Goal: Transaction & Acquisition: Book appointment/travel/reservation

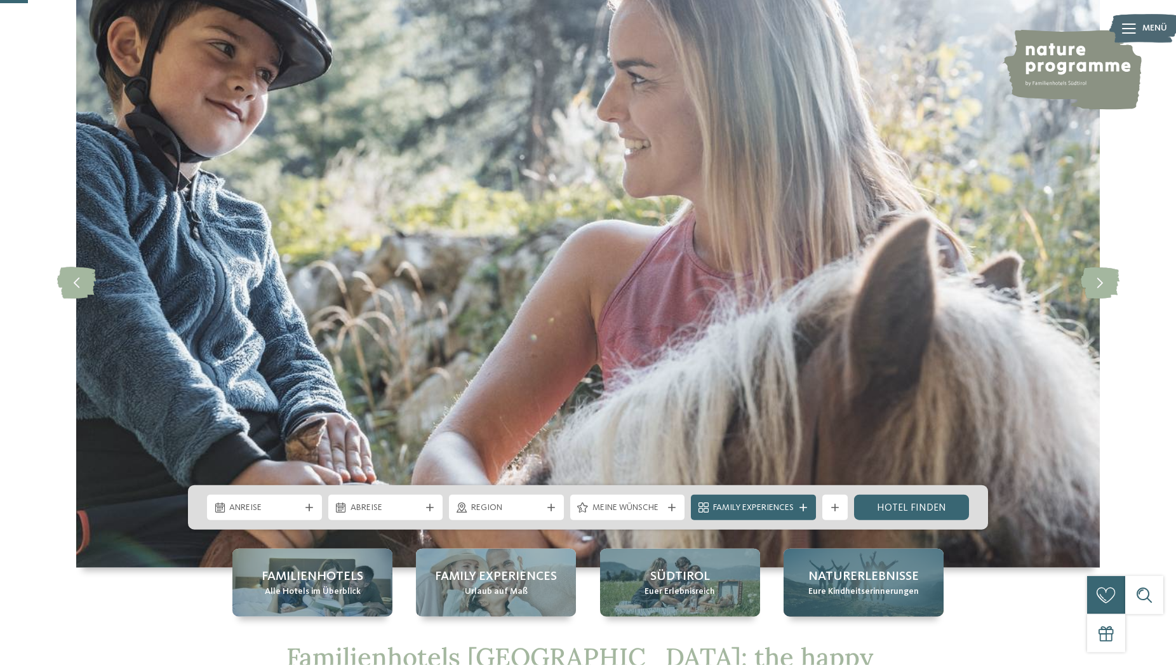
scroll to position [130, 0]
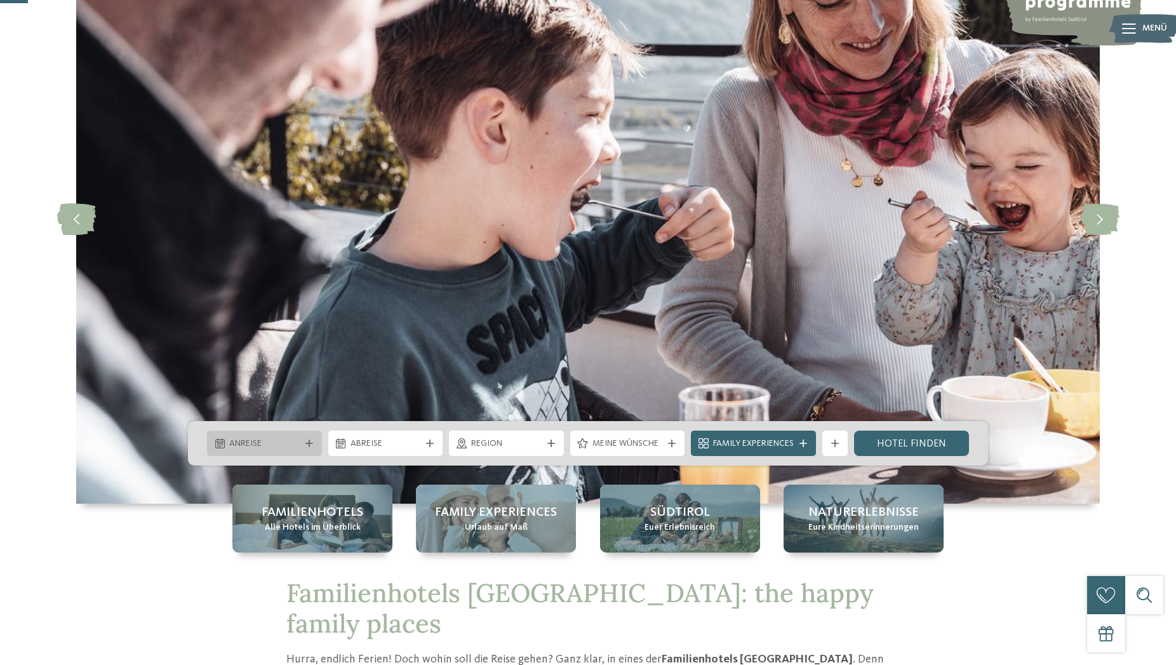
click at [312, 445] on icon at bounding box center [309, 443] width 8 height 8
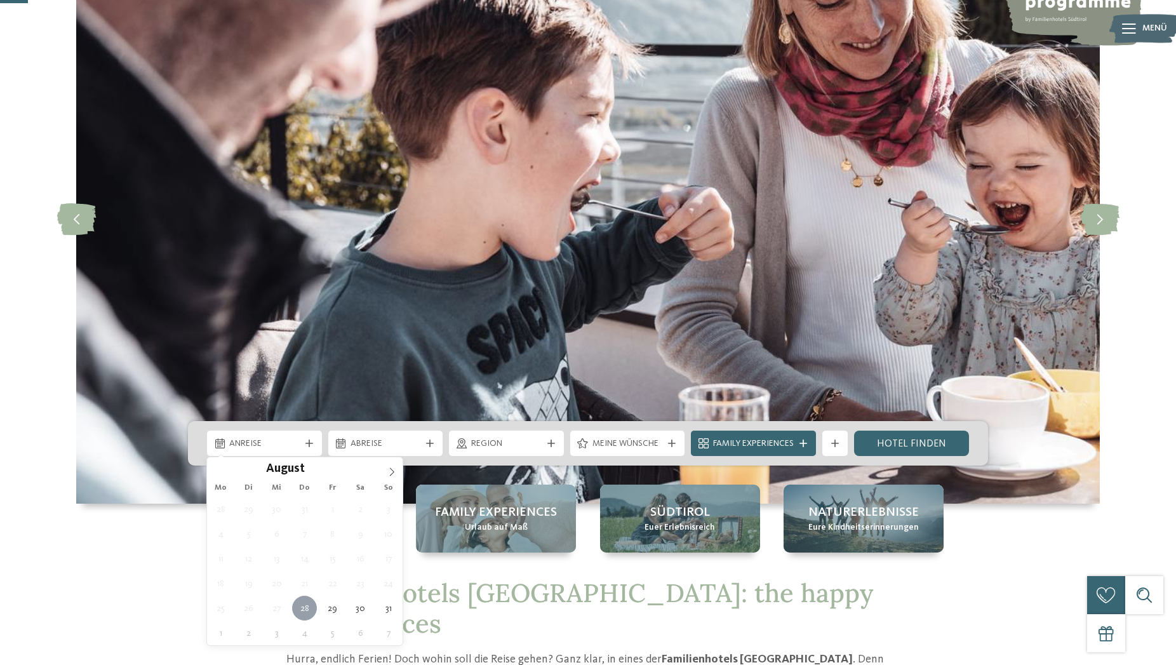
type div "28.08.2025"
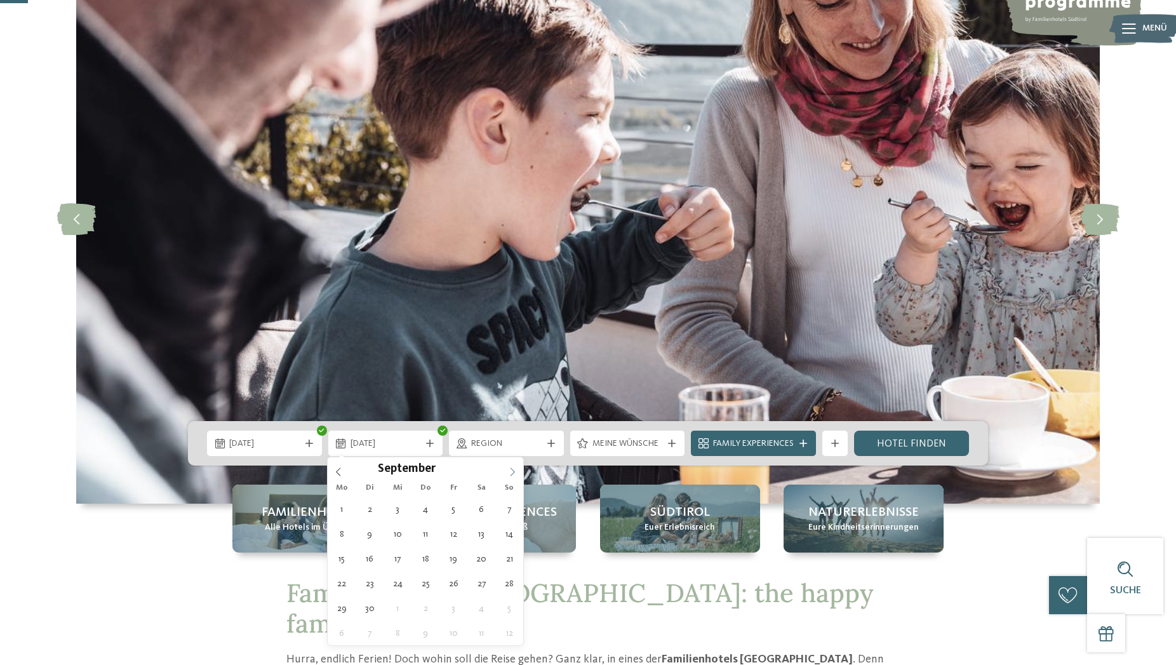
click at [511, 475] on icon at bounding box center [513, 471] width 4 height 8
type div "02.09.2025"
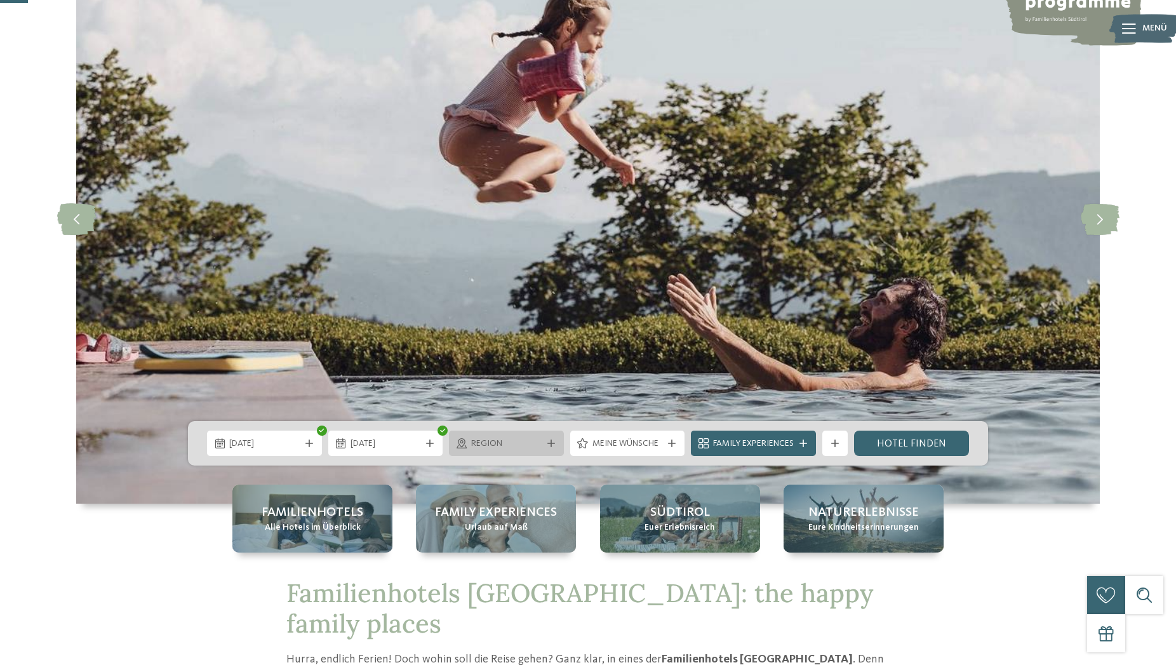
click at [549, 445] on icon at bounding box center [551, 443] width 8 height 8
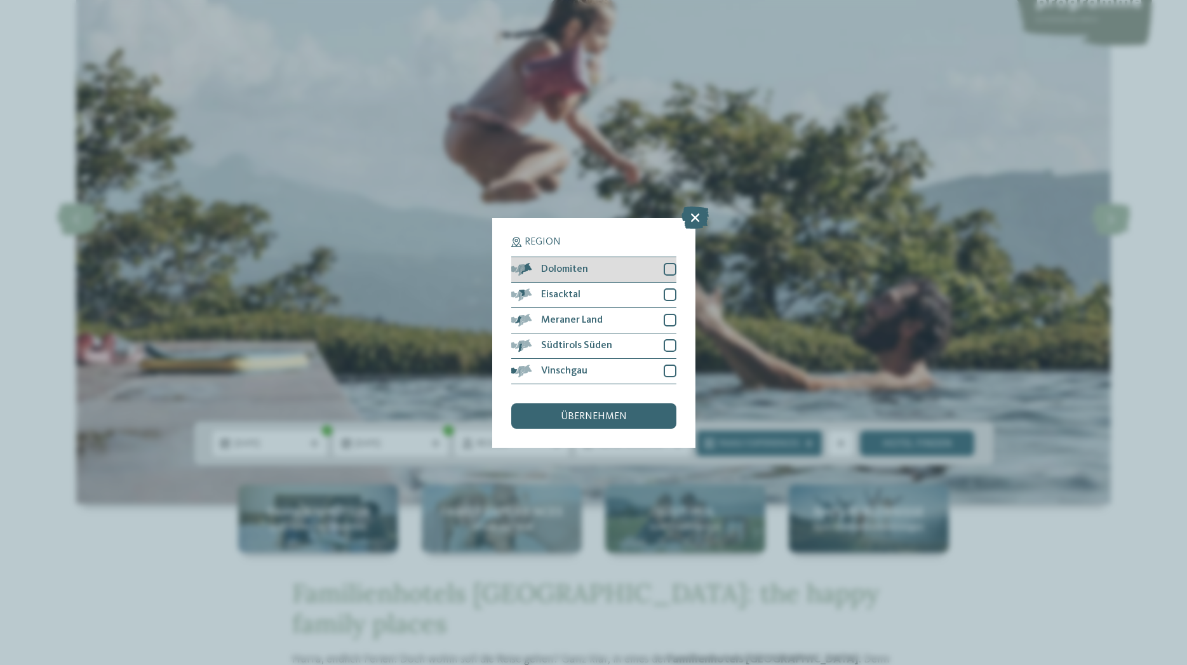
click at [671, 266] on div at bounding box center [670, 269] width 13 height 13
click at [671, 291] on div at bounding box center [670, 294] width 13 height 13
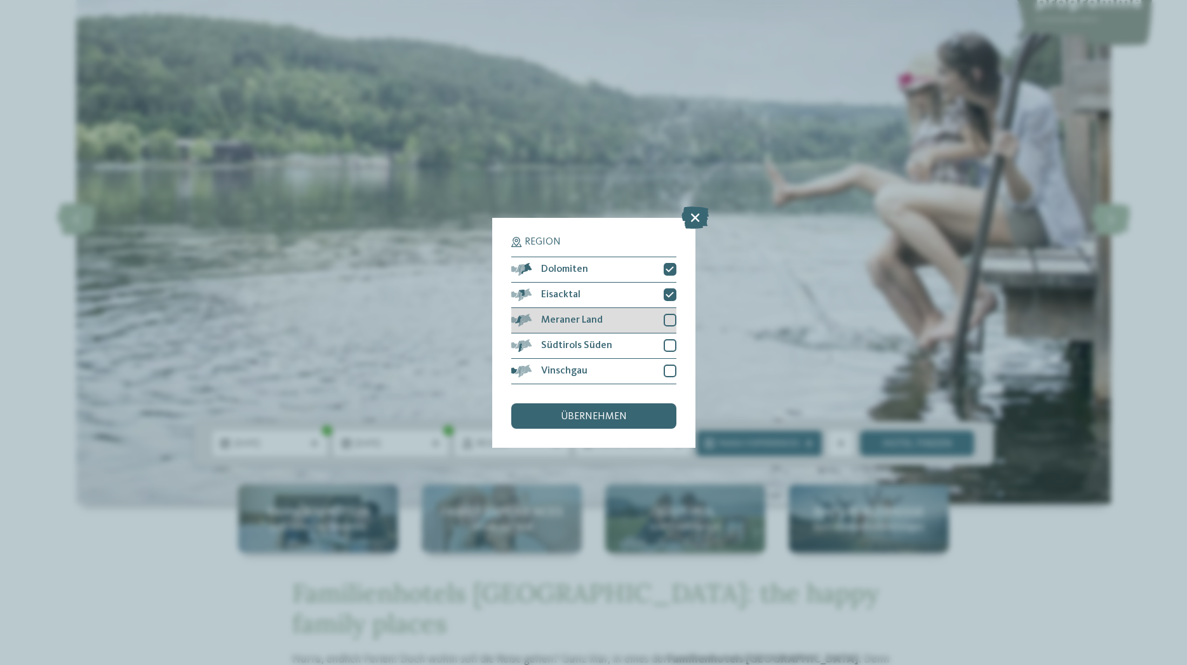
click at [670, 322] on div at bounding box center [670, 320] width 13 height 13
click at [668, 344] on div at bounding box center [670, 345] width 13 height 13
click at [671, 369] on div at bounding box center [670, 371] width 13 height 13
click at [617, 417] on span "übernehmen" at bounding box center [594, 417] width 66 height 10
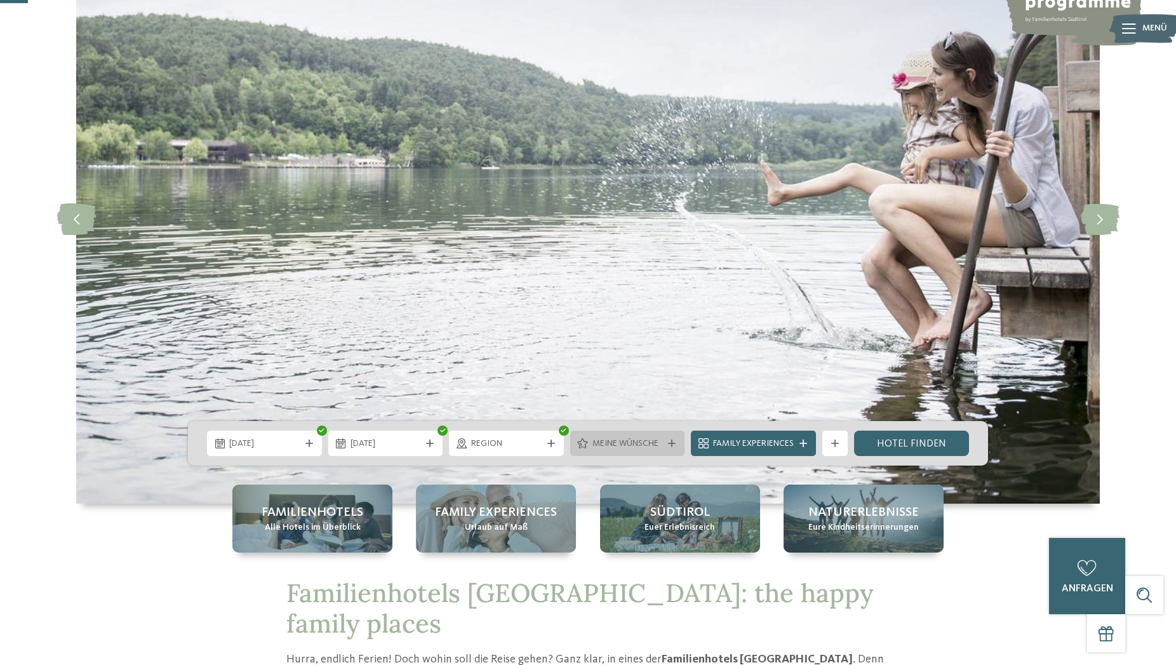
click at [673, 441] on icon at bounding box center [672, 443] width 8 height 8
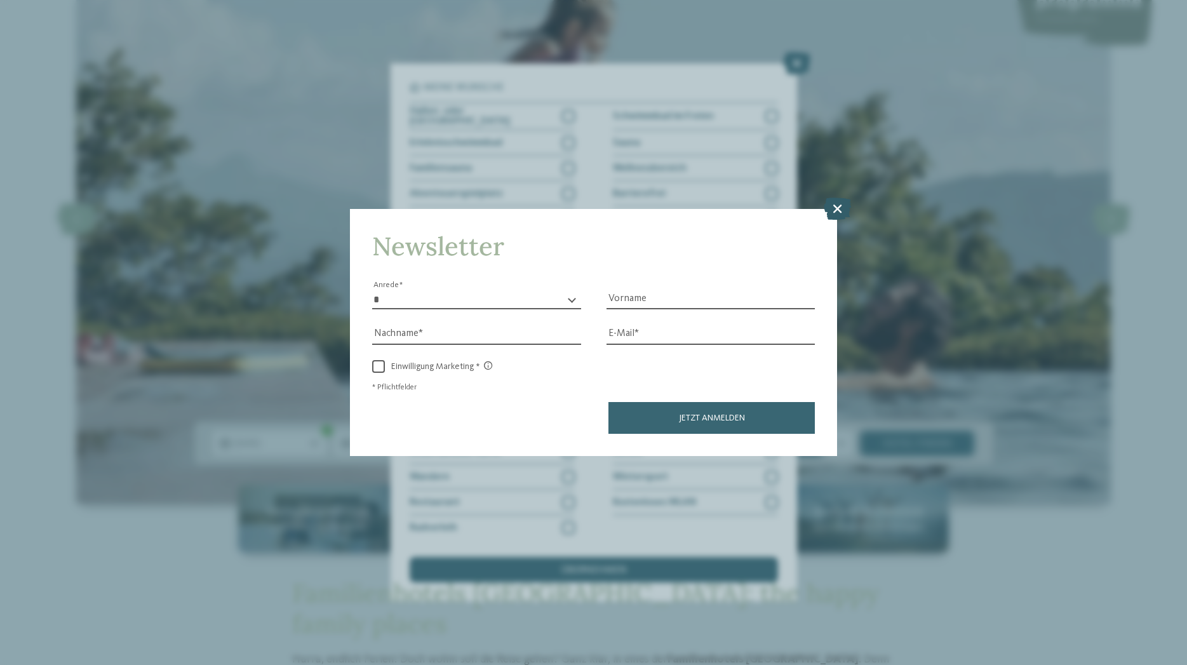
click at [834, 209] on icon at bounding box center [837, 208] width 27 height 22
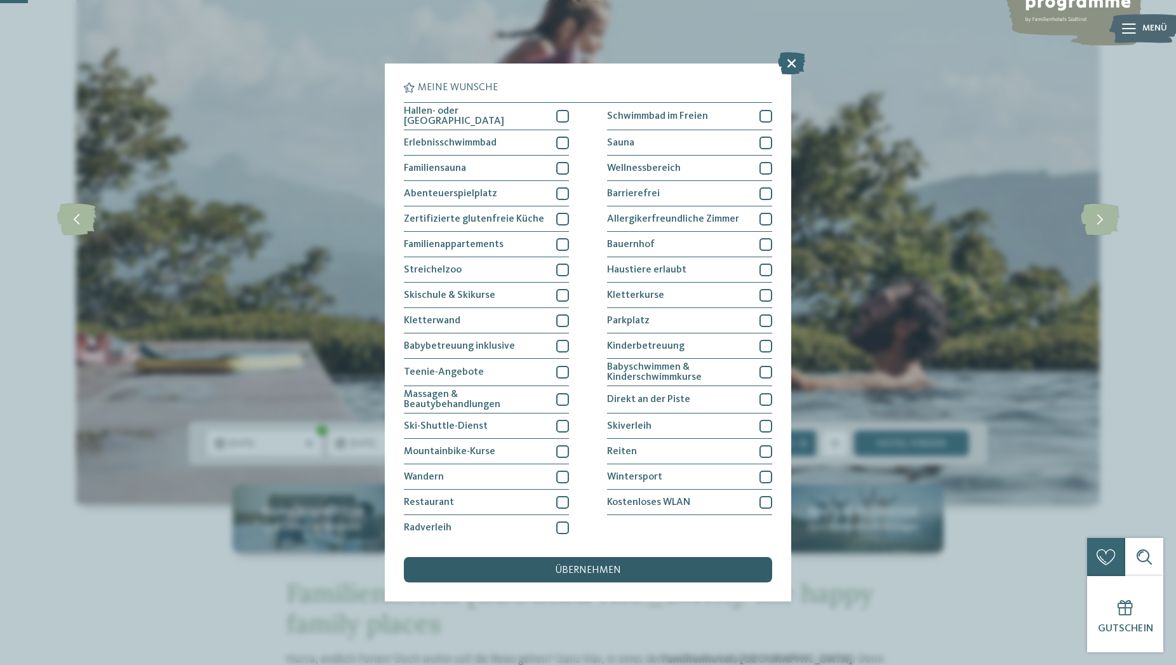
click at [600, 573] on span "übernehmen" at bounding box center [588, 570] width 66 height 10
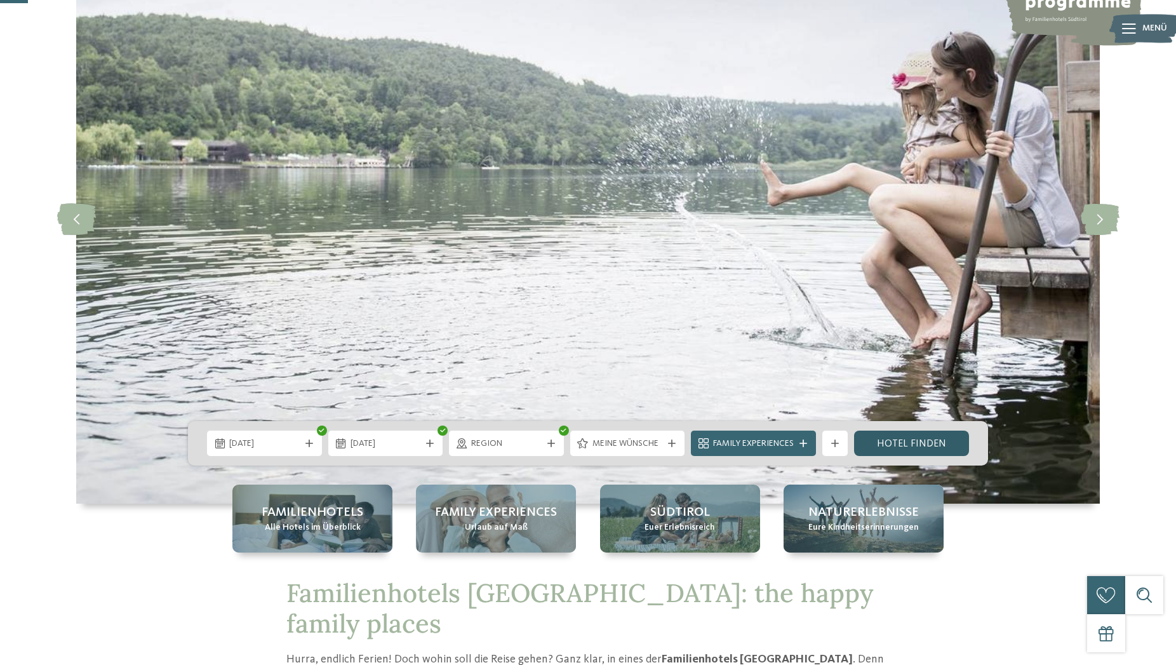
click at [895, 440] on link "Hotel finden" at bounding box center [911, 443] width 115 height 25
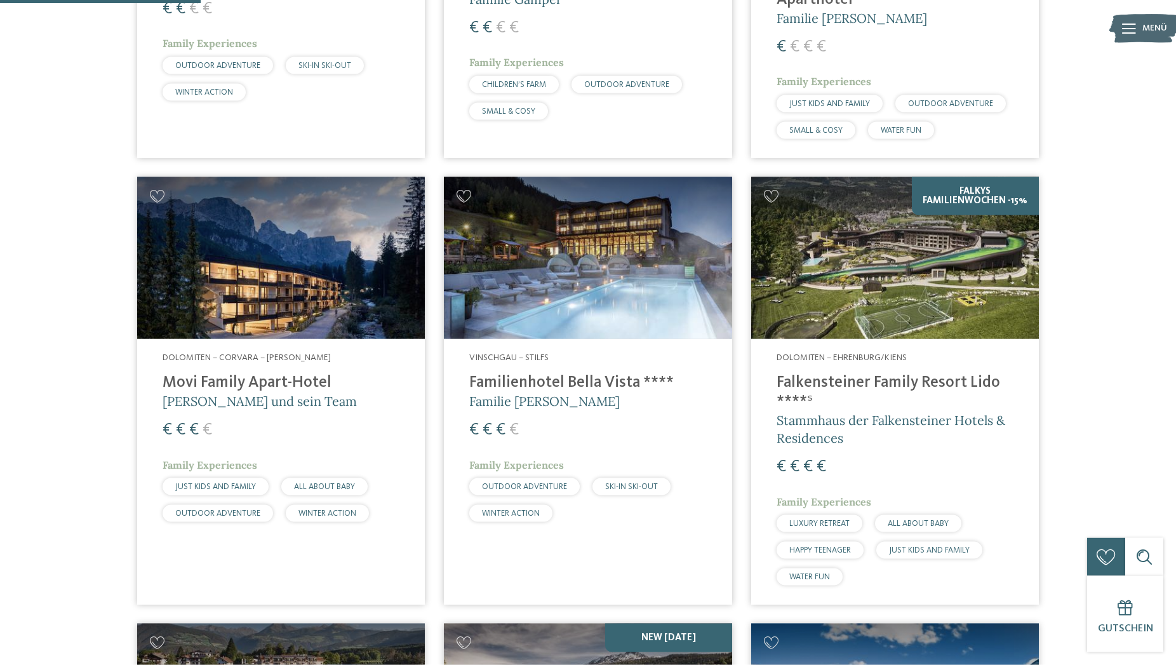
scroll to position [740, 0]
click at [546, 373] on h4 "Familienhotel Bella Vista ****" at bounding box center [587, 382] width 237 height 19
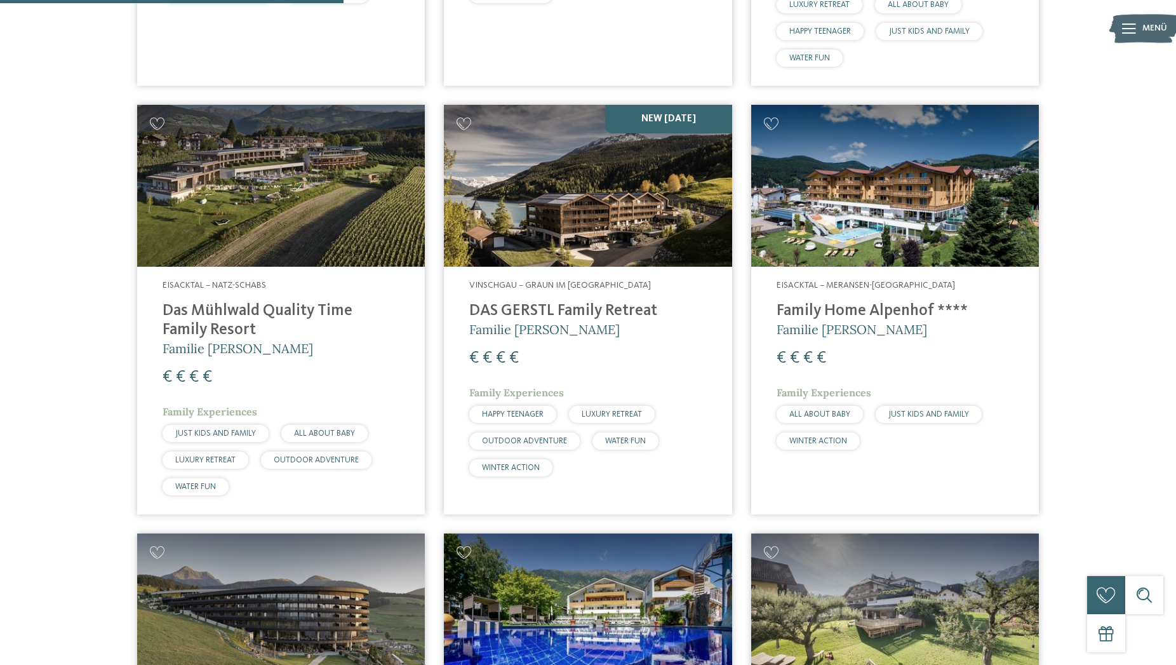
scroll to position [1194, 0]
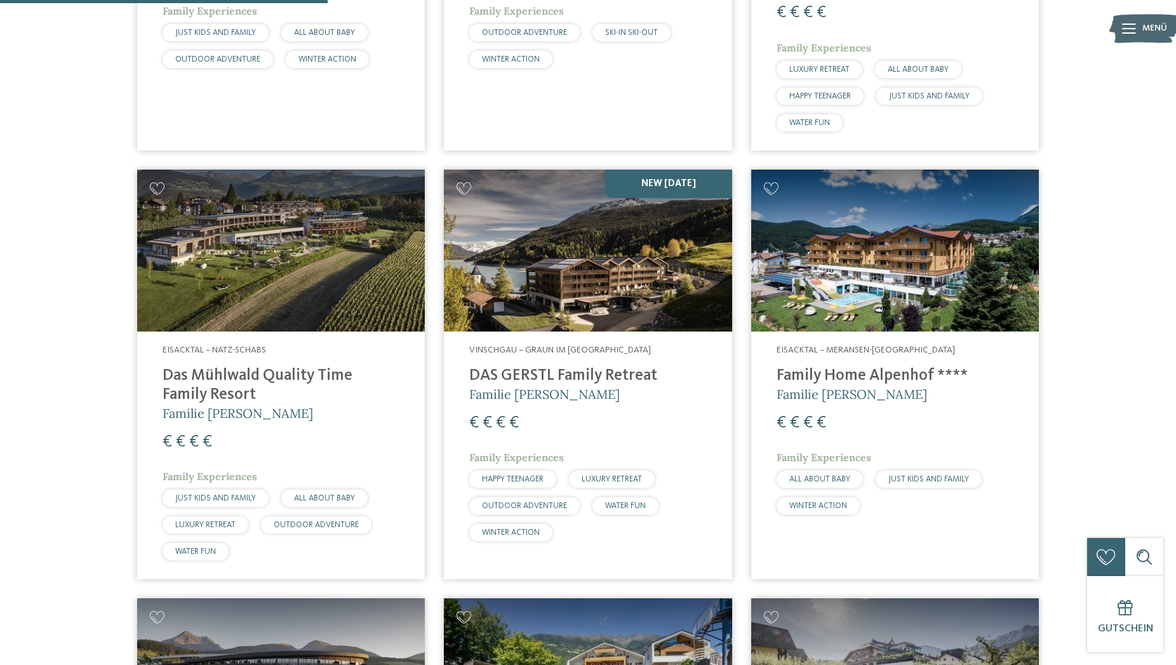
click at [797, 366] on h4 "Family Home Alpenhof ****" at bounding box center [895, 375] width 237 height 19
click at [178, 366] on h4 "Das Mühlwald Quality Time Family Resort" at bounding box center [281, 385] width 237 height 38
click at [217, 366] on h4 "Das Mühlwald Quality Time Family Resort" at bounding box center [281, 385] width 237 height 38
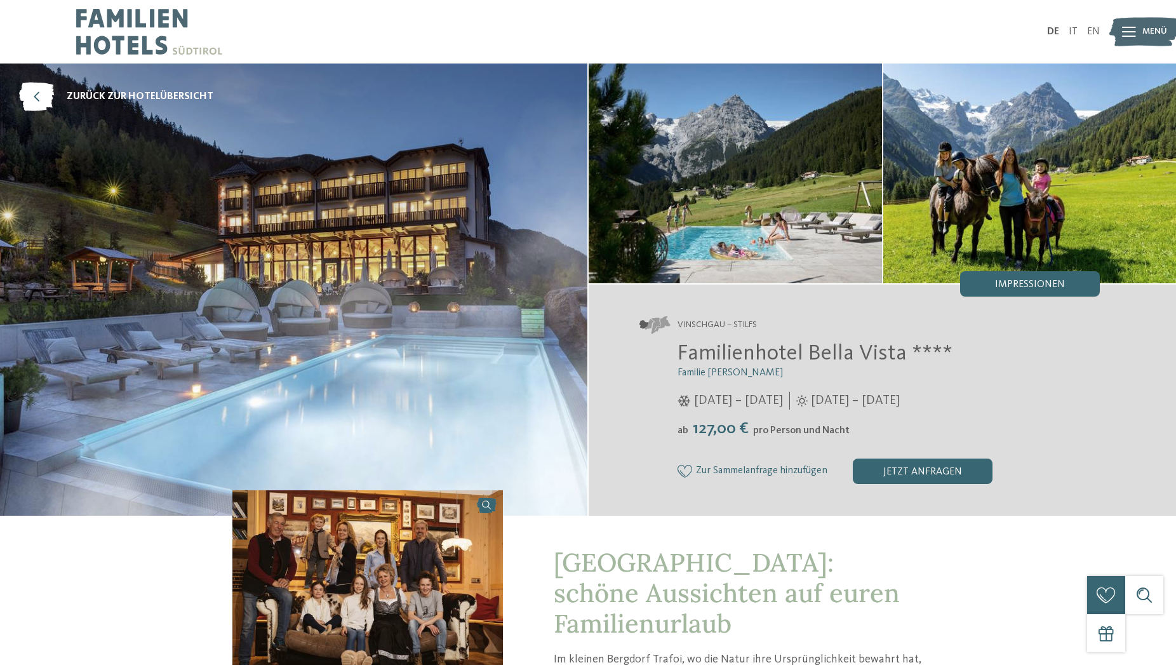
click at [1125, 30] on icon at bounding box center [1129, 32] width 14 height 10
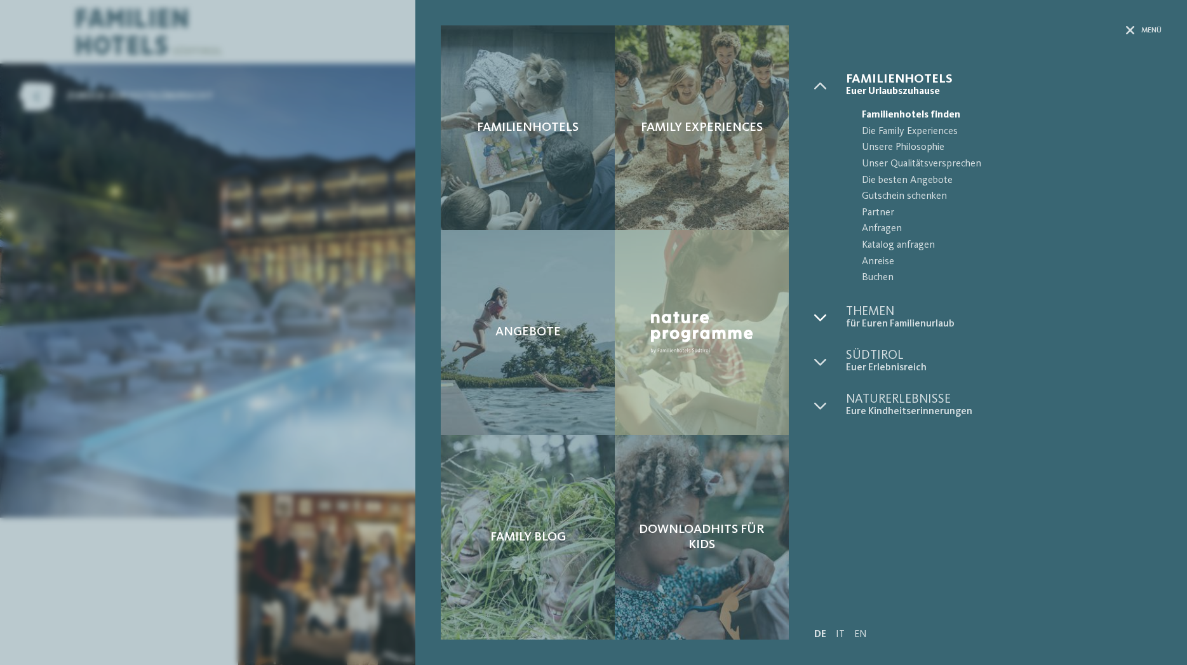
click at [821, 320] on icon at bounding box center [820, 317] width 13 height 13
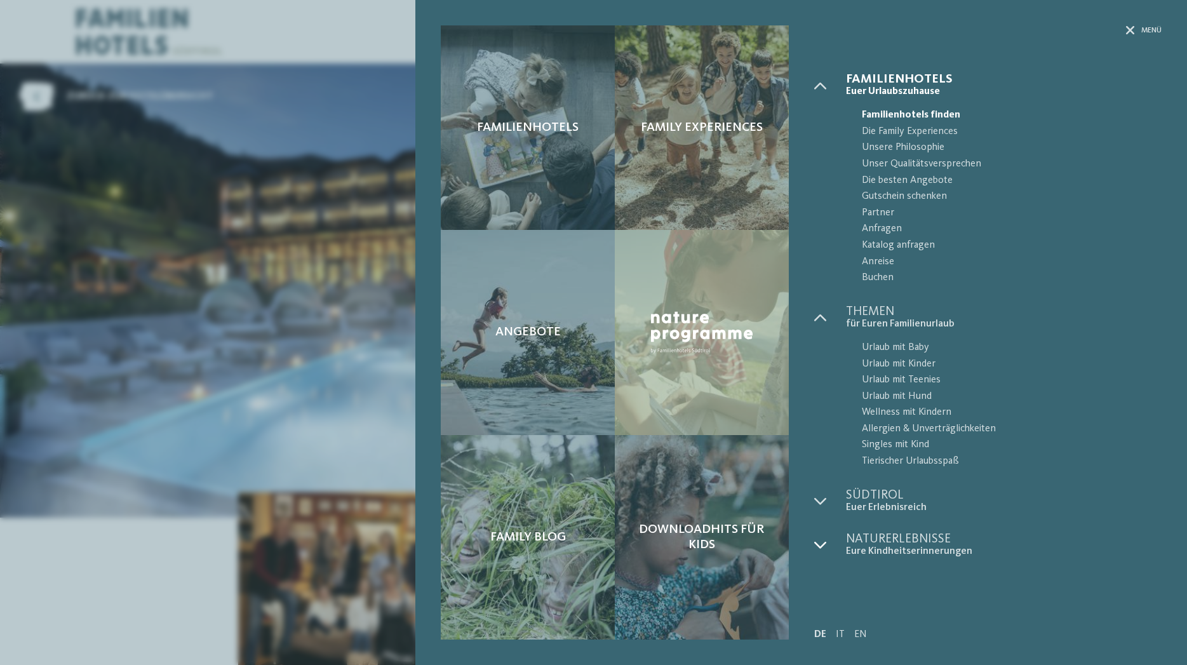
click at [827, 544] on div at bounding box center [830, 545] width 32 height 25
click at [827, 501] on div at bounding box center [830, 501] width 32 height 25
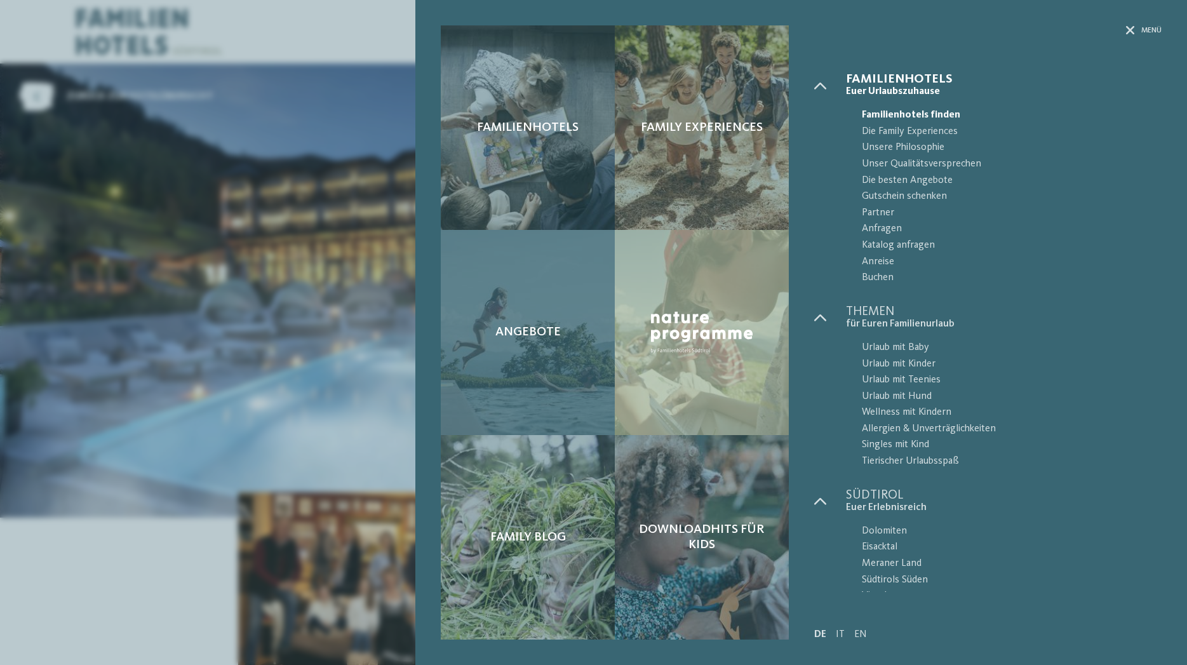
click at [548, 365] on div "Angebote" at bounding box center [528, 332] width 174 height 204
click at [529, 328] on span "Angebote" at bounding box center [527, 332] width 65 height 15
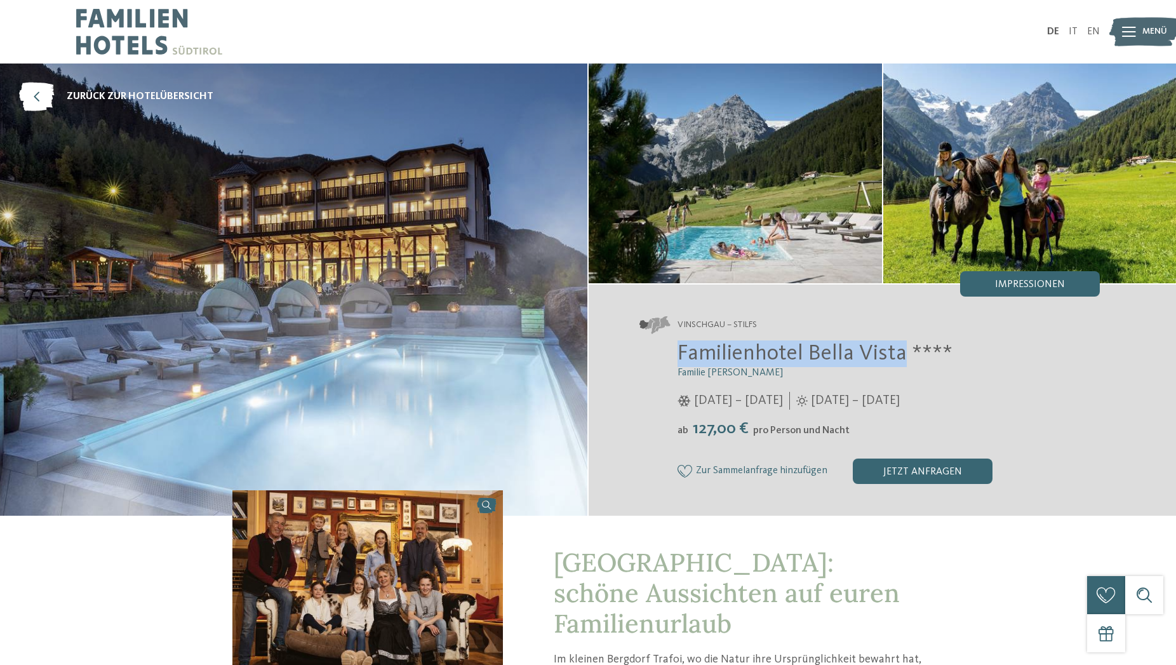
drag, startPoint x: 674, startPoint y: 352, endPoint x: 902, endPoint y: 346, distance: 228.1
click at [902, 346] on div "Familienhotel Bella Vista **** Familie [PERSON_NAME] [DATE] – [DATE] ab" at bounding box center [869, 411] width 460 height 143
copy span "Familienhotel Bella Vista"
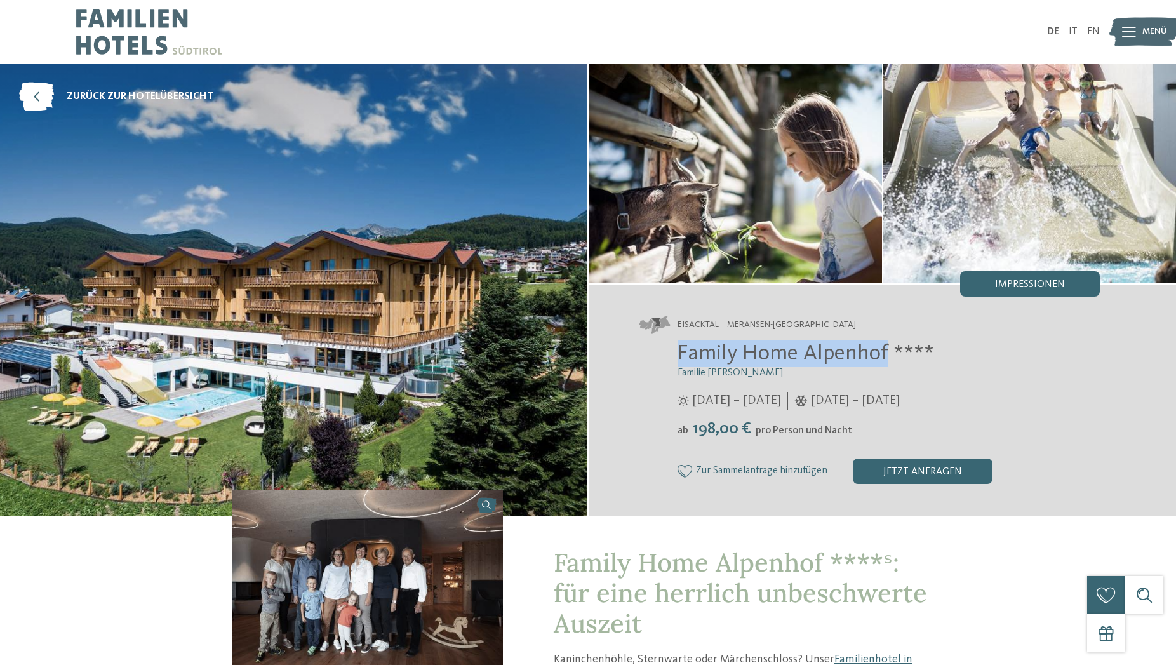
drag, startPoint x: 676, startPoint y: 354, endPoint x: 888, endPoint y: 356, distance: 211.5
click at [888, 356] on div "Family Home Alpenhof **** Familie Pabst 29.05. – 09.11.2025 20.12.2025 – 12.04.…" at bounding box center [869, 411] width 460 height 143
copy span "Family Home Alpenhof"
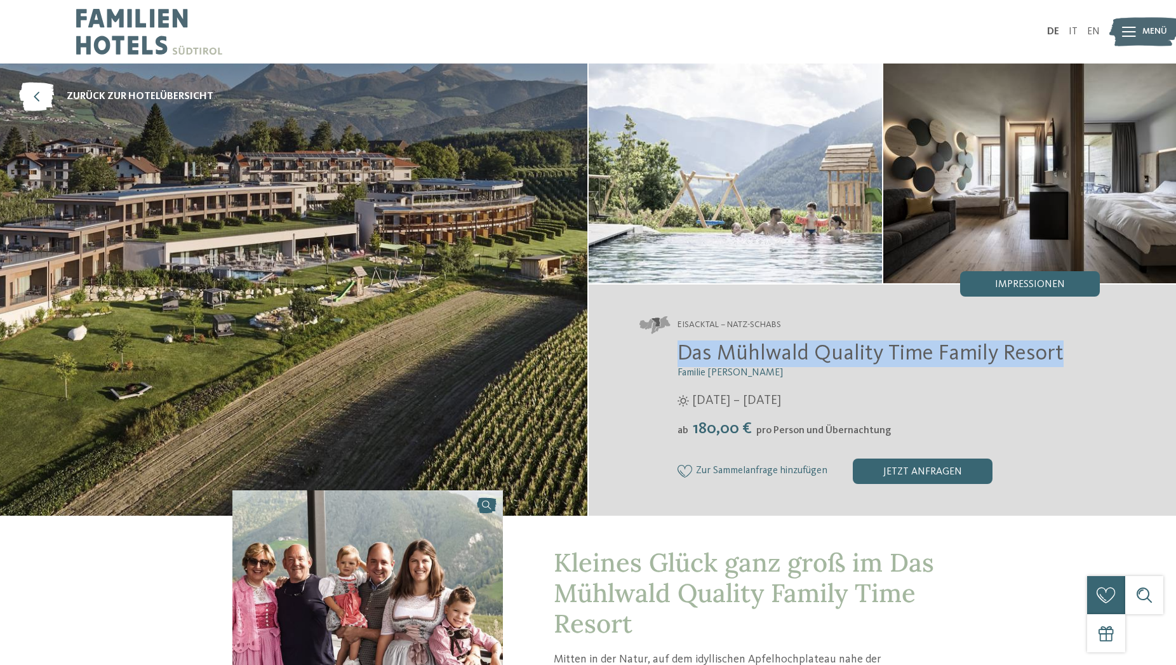
drag, startPoint x: 662, startPoint y: 346, endPoint x: 1061, endPoint y: 354, distance: 398.9
click at [1061, 354] on div "Das Mühlwald Quality Time Family Resort Familie Tauber 12.04. – 30.11.2025 ab" at bounding box center [869, 411] width 460 height 143
copy span "Das Mühlwald Quality Time Family Resort"
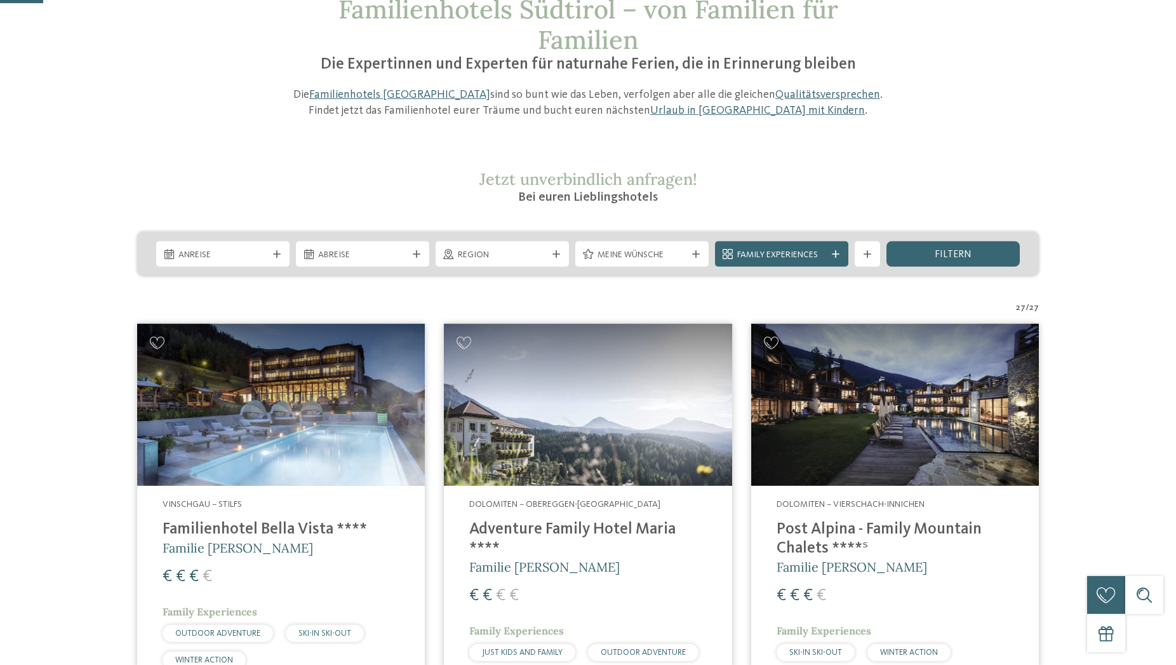
scroll to position [194, 0]
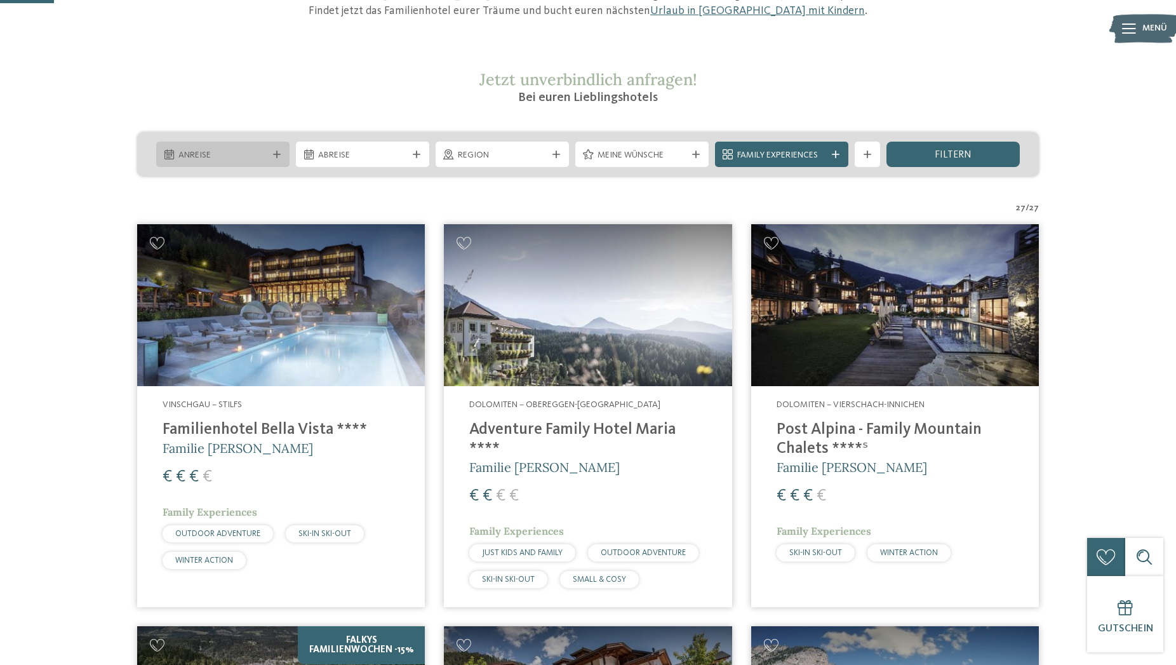
click at [269, 153] on div "Anreise" at bounding box center [222, 155] width 95 height 14
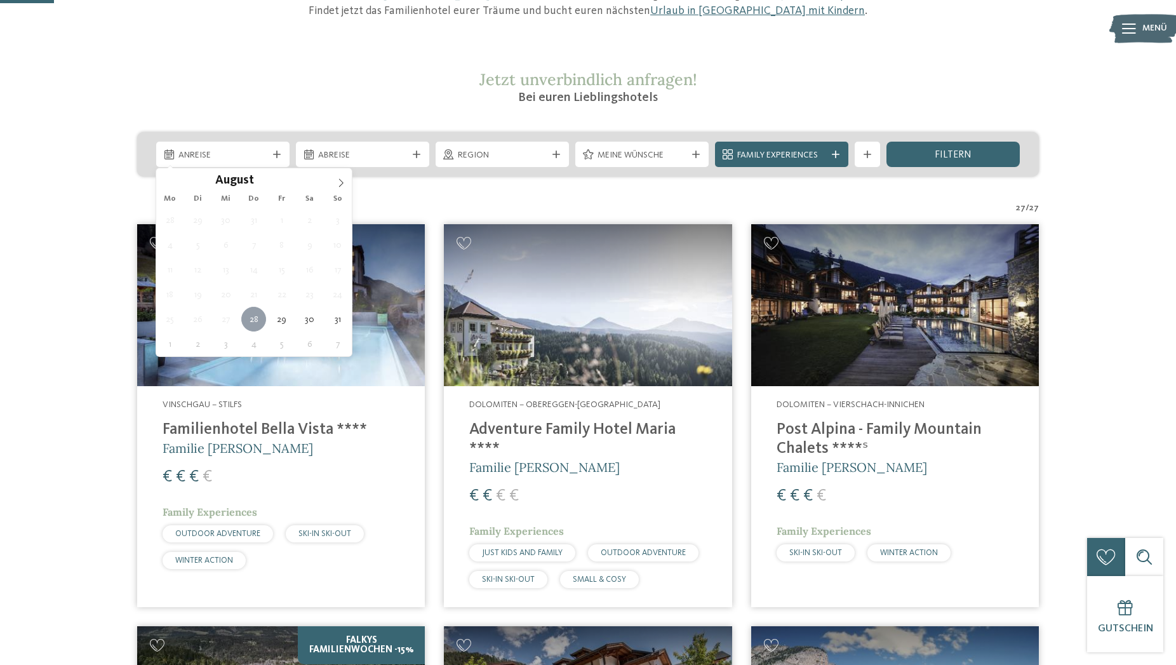
type div "28.08.2025"
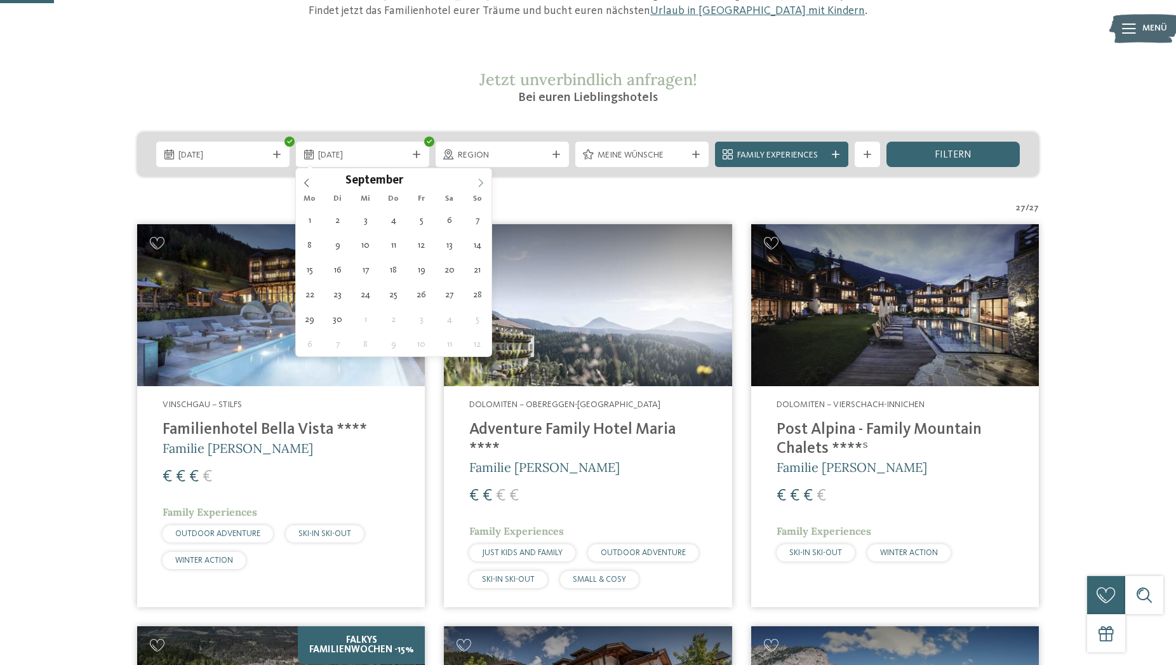
click at [483, 186] on icon at bounding box center [480, 182] width 9 height 9
type div "02.09.2025"
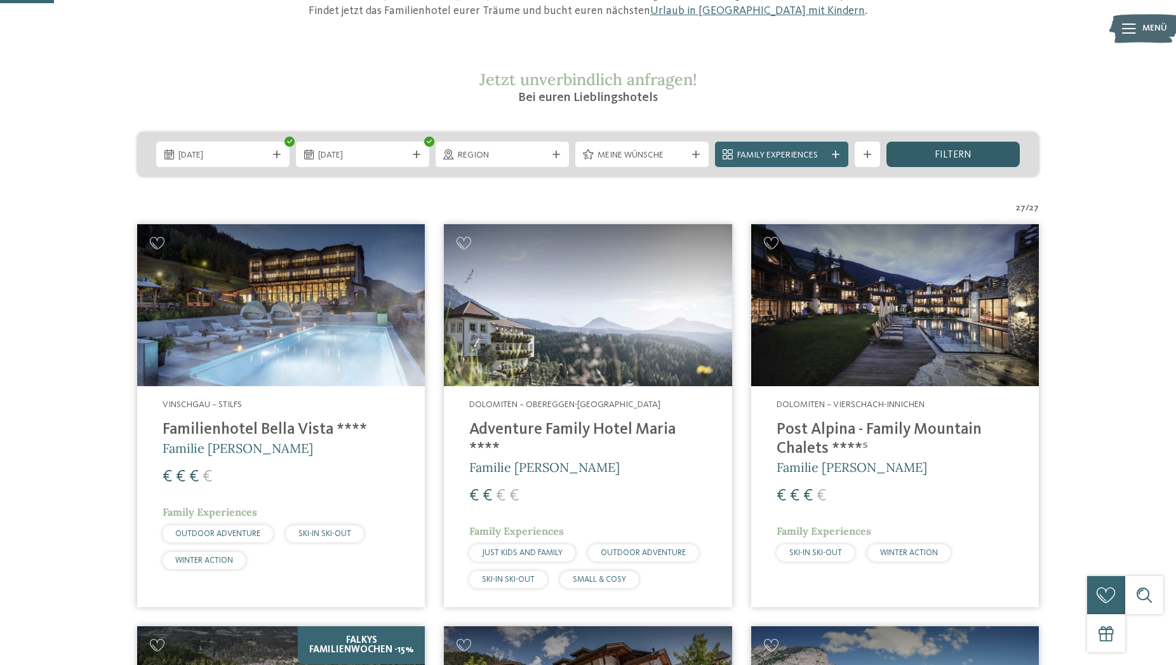
click at [923, 149] on div "filtern" at bounding box center [953, 154] width 133 height 25
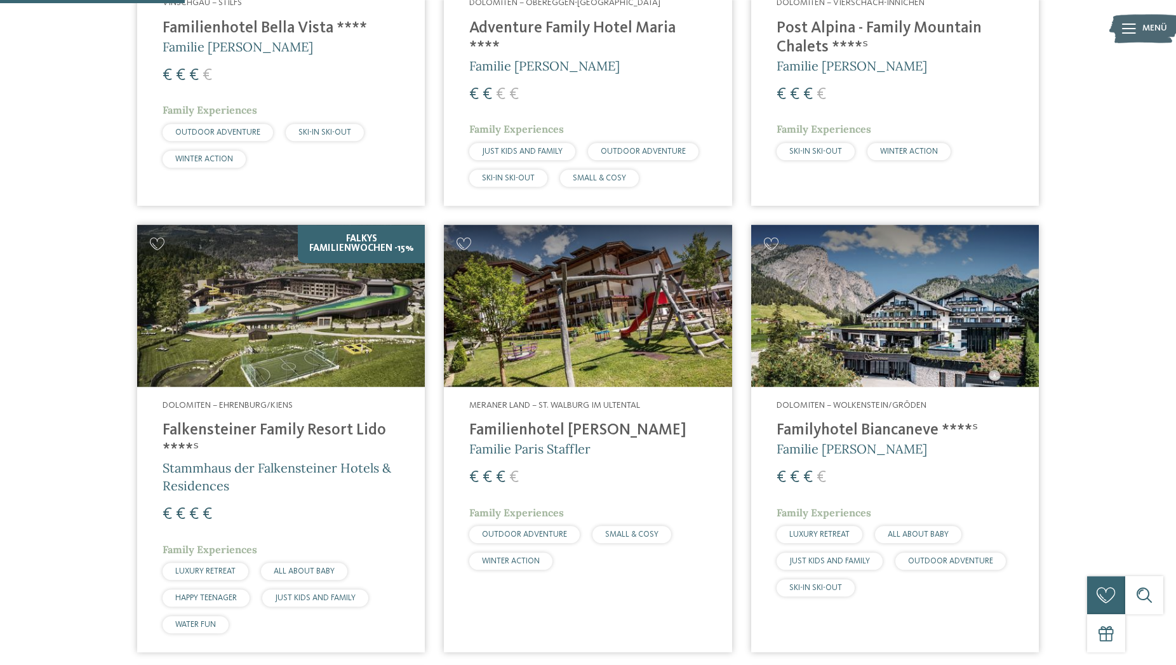
scroll to position [676, 0]
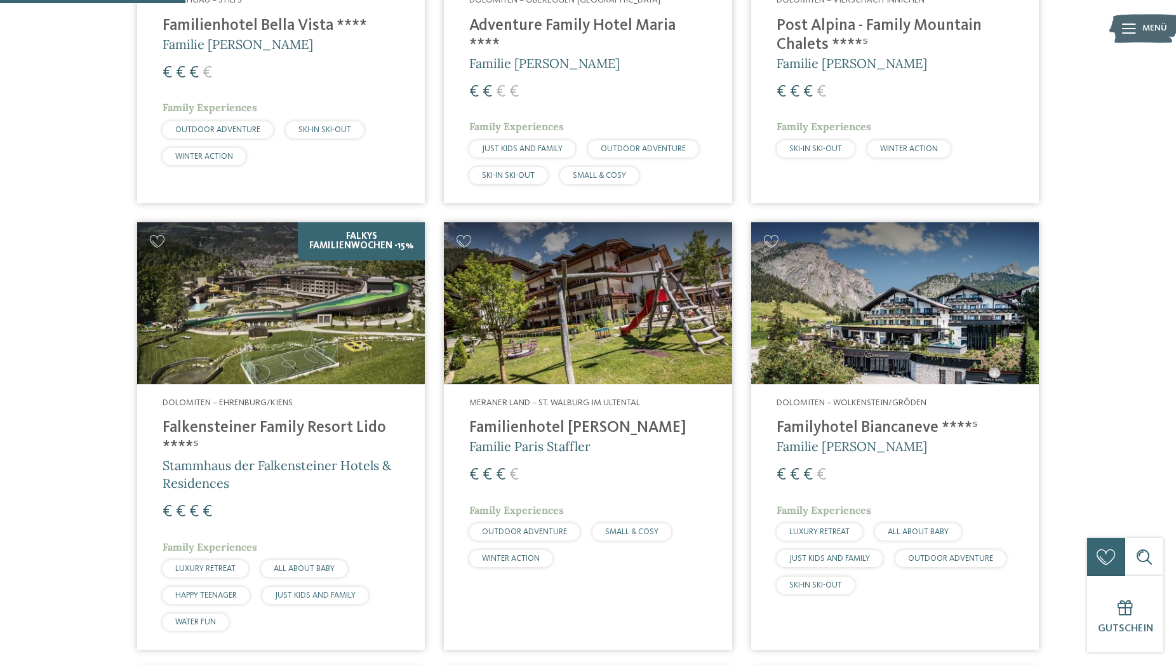
click at [270, 418] on h4 "Falkensteiner Family Resort Lido ****ˢ" at bounding box center [281, 437] width 237 height 38
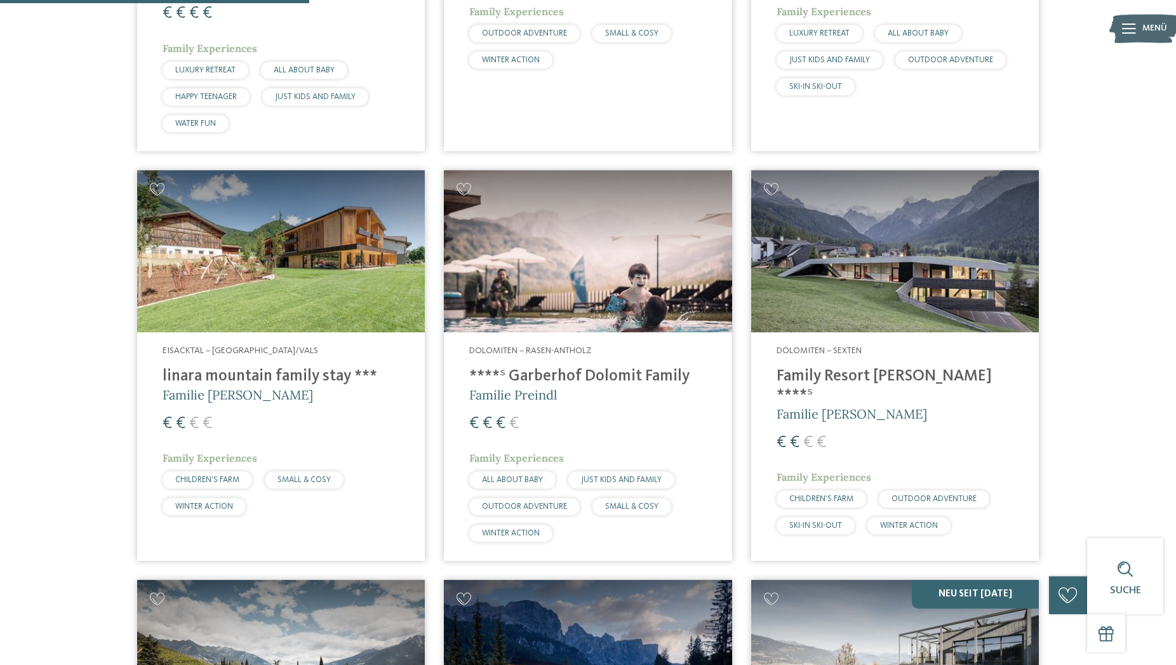
scroll to position [1194, 0]
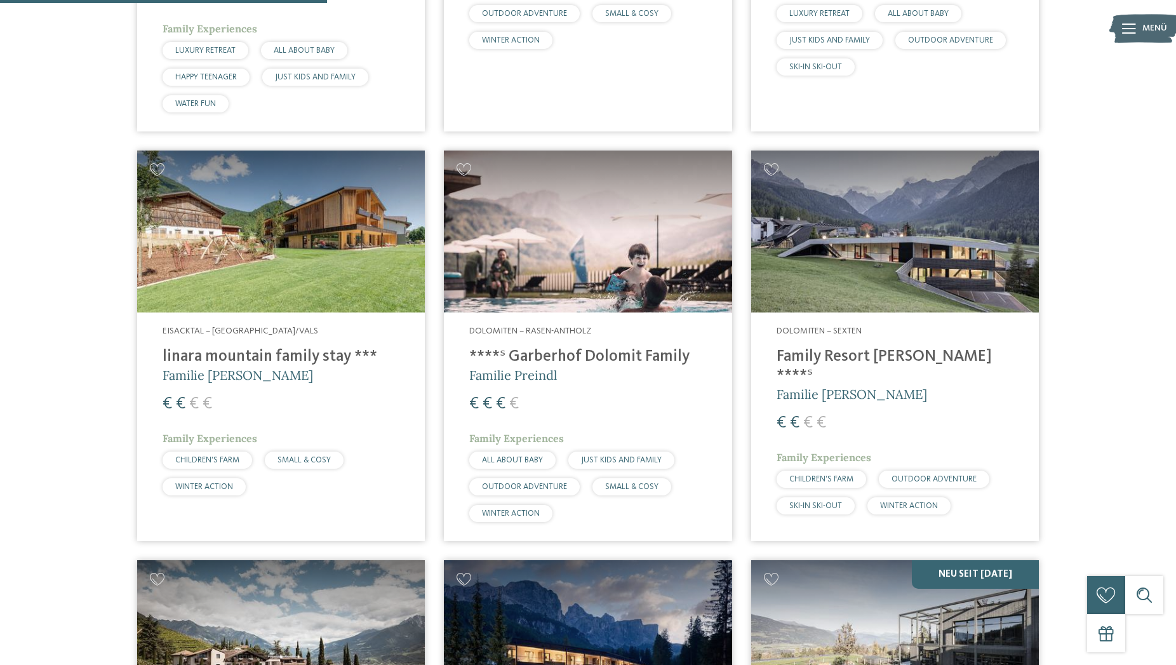
click at [564, 347] on h4 "****ˢ Garberhof Dolomit Family" at bounding box center [587, 356] width 237 height 19
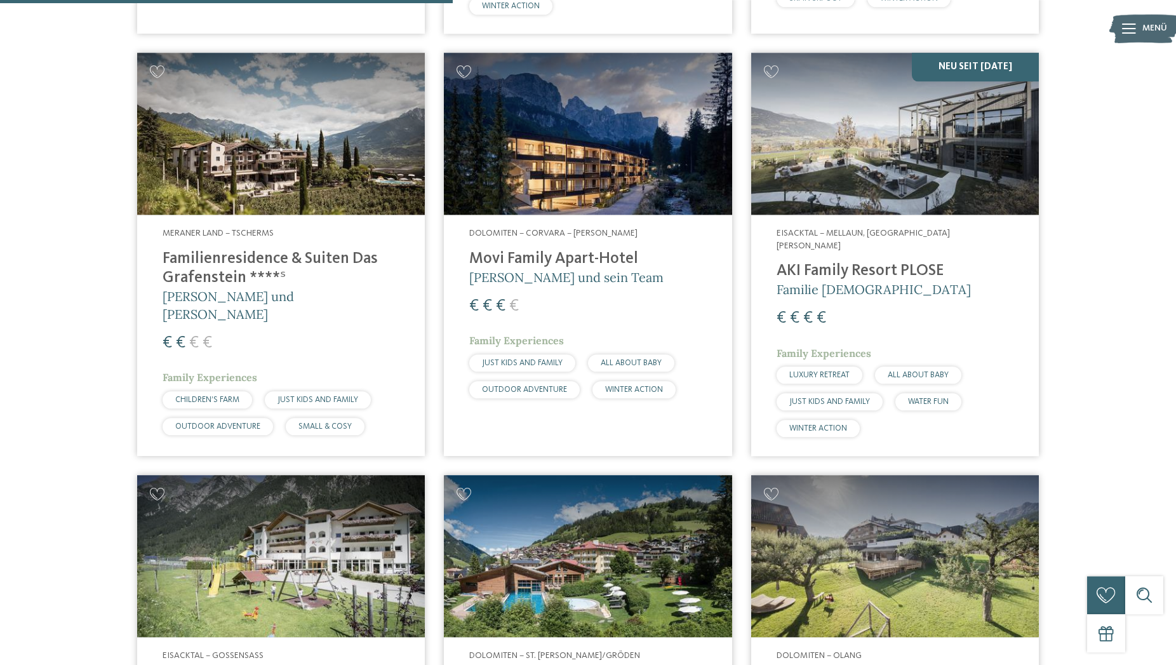
scroll to position [1712, 0]
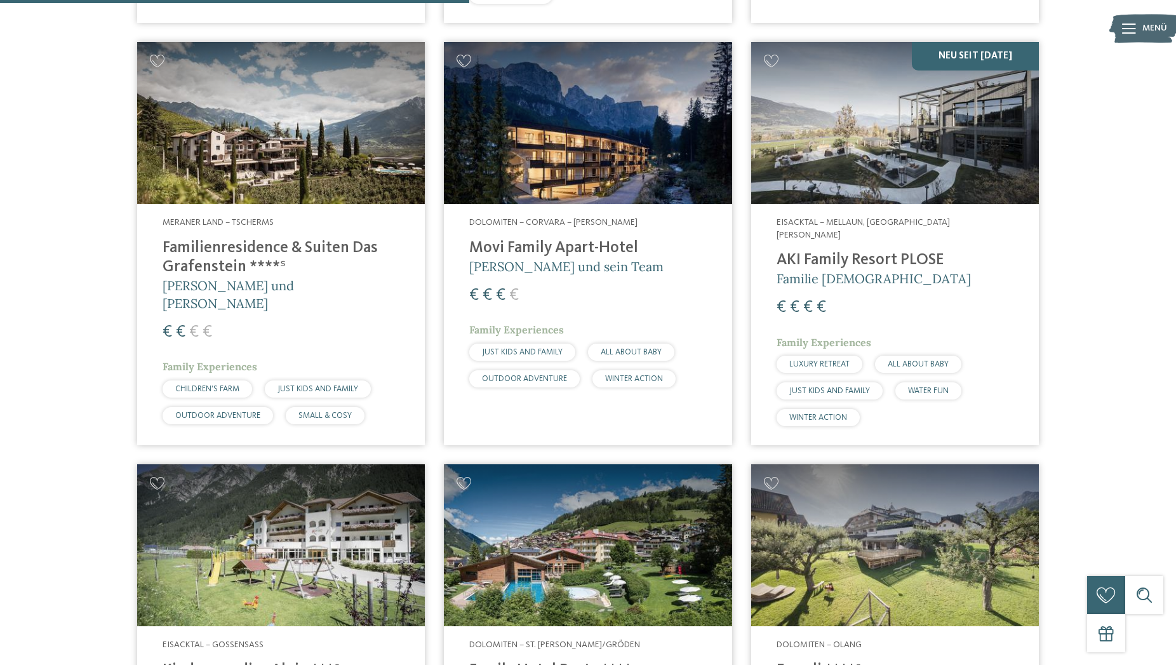
click at [824, 251] on h4 "AKI Family Resort PLOSE" at bounding box center [895, 260] width 237 height 19
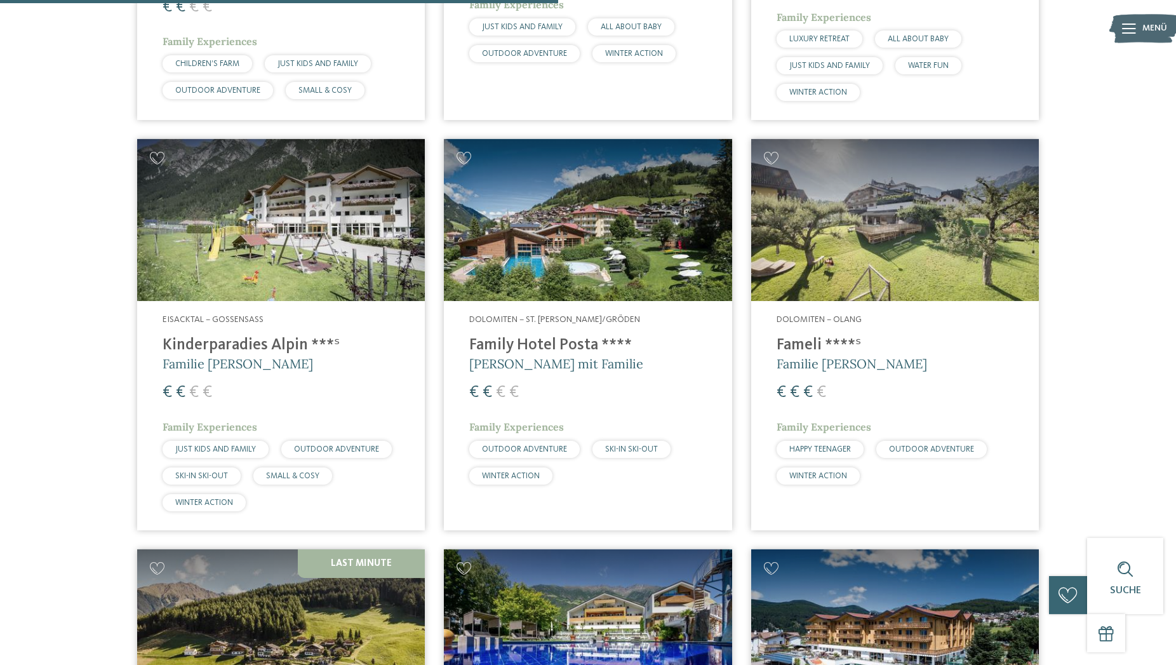
scroll to position [2036, 0]
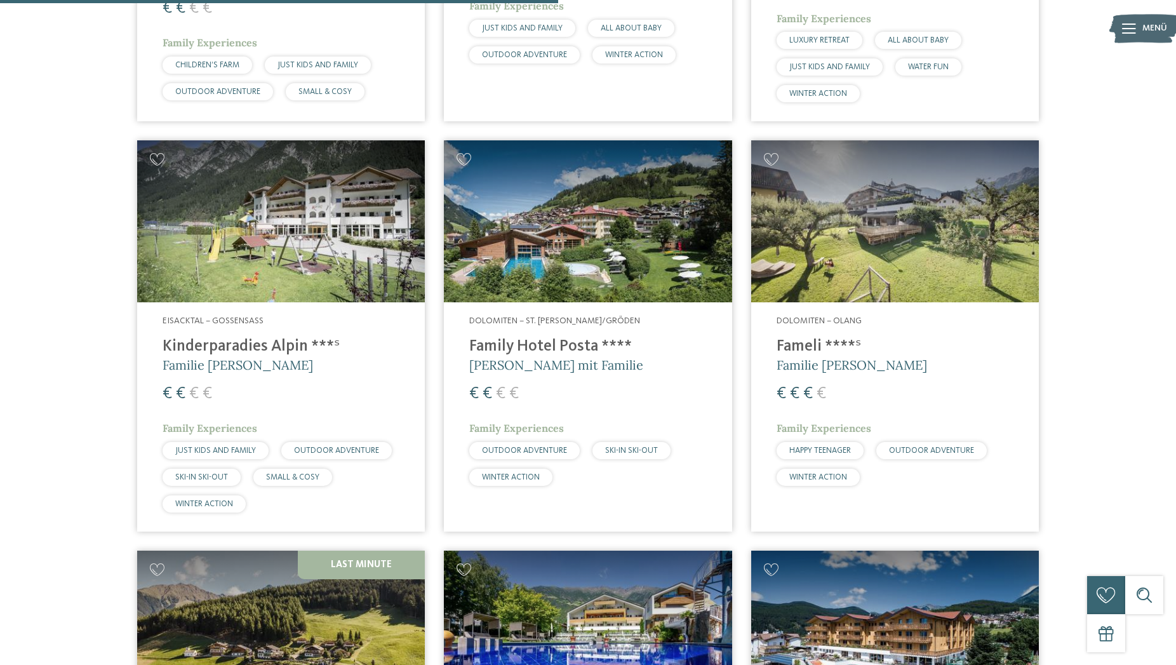
click at [801, 337] on h4 "Fameli ****ˢ" at bounding box center [895, 346] width 237 height 19
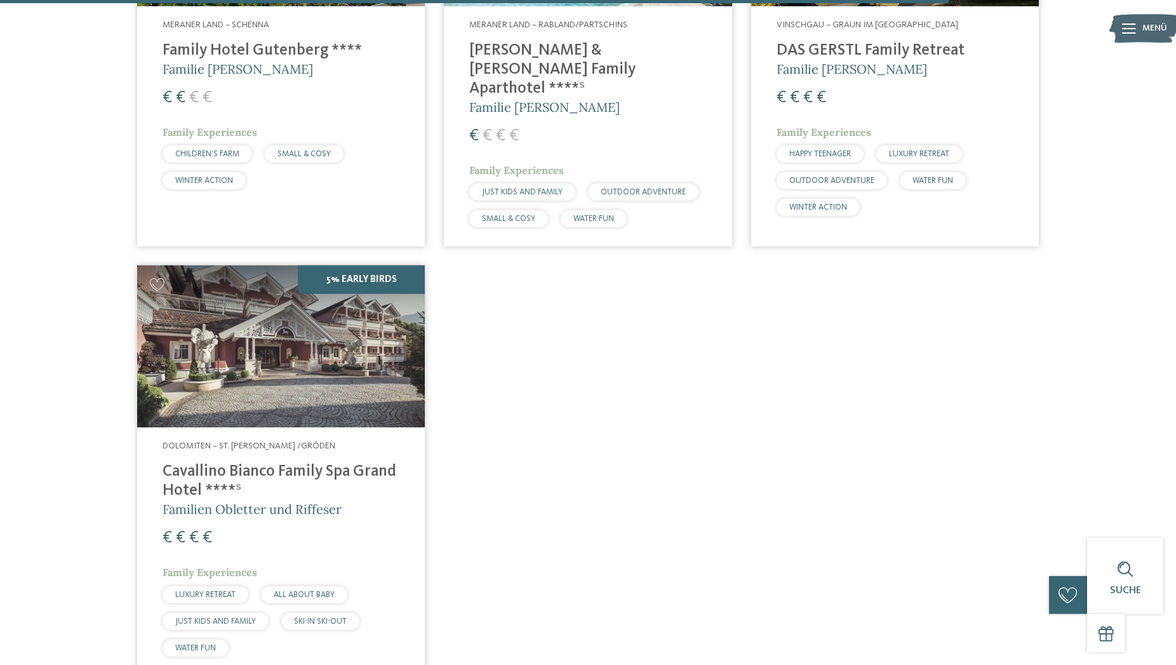
scroll to position [3655, 0]
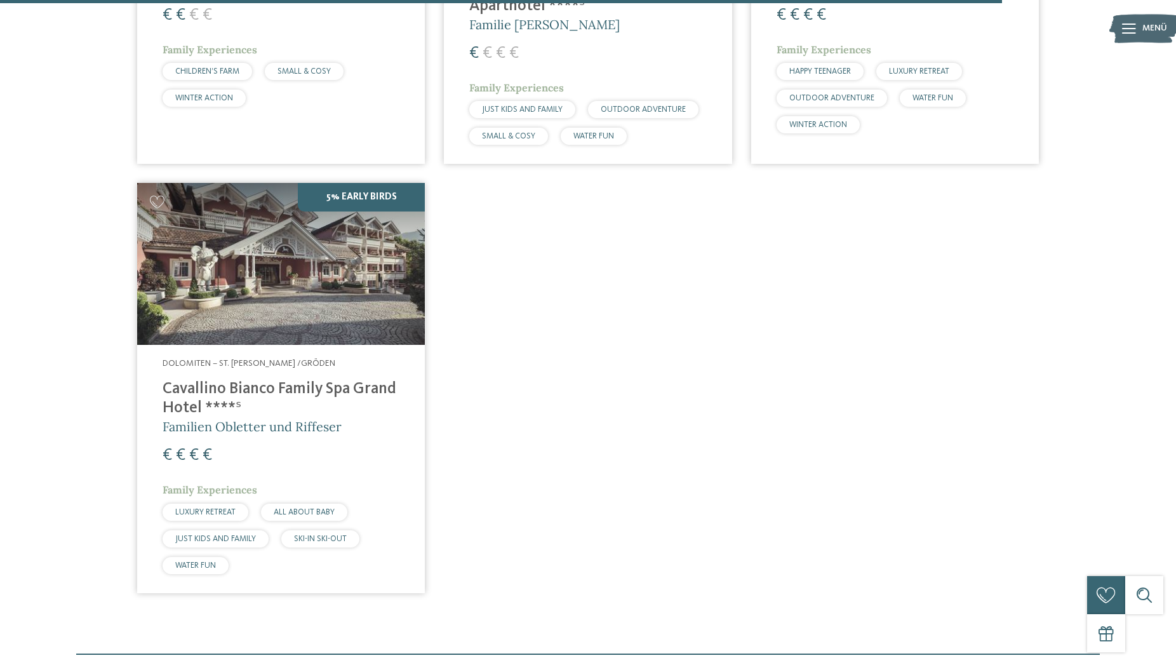
click at [272, 380] on h4 "Cavallino Bianco Family Spa Grand Hotel ****ˢ" at bounding box center [281, 399] width 237 height 38
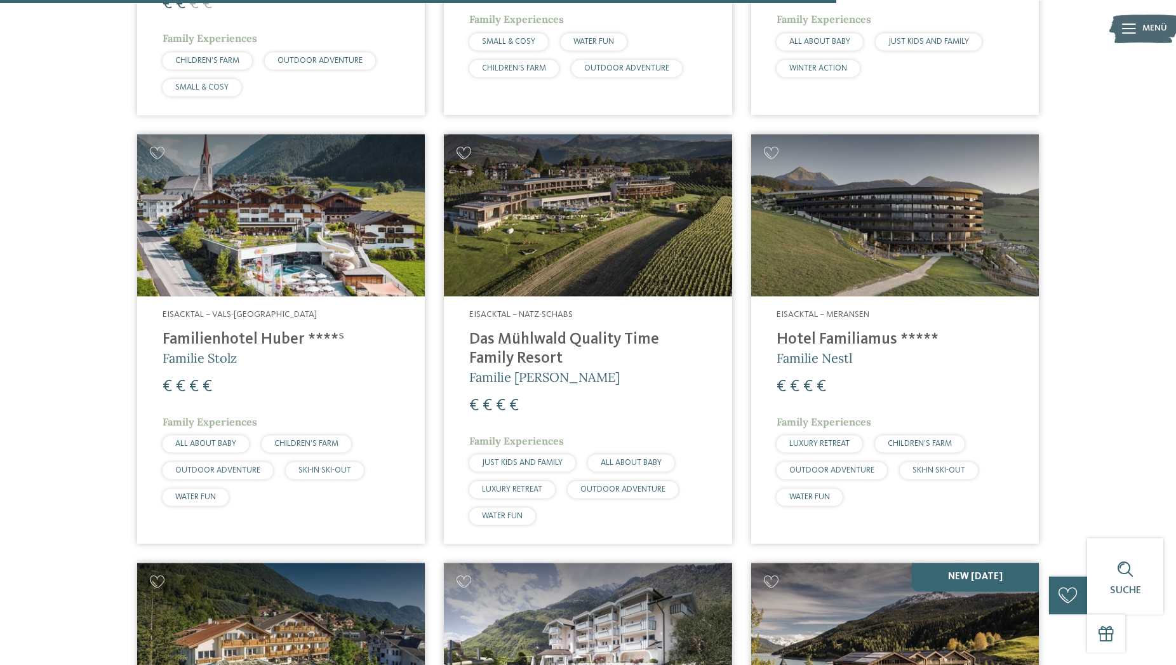
scroll to position [2813, 0]
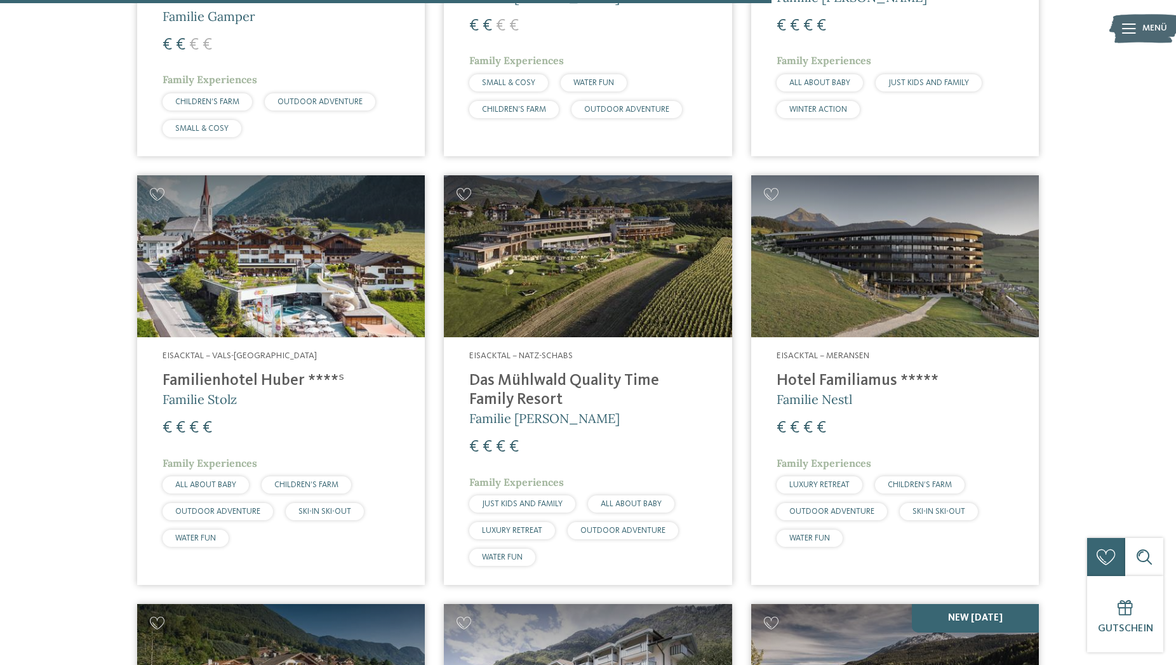
click at [801, 372] on h4 "Hotel Familiamus *****" at bounding box center [895, 381] width 237 height 19
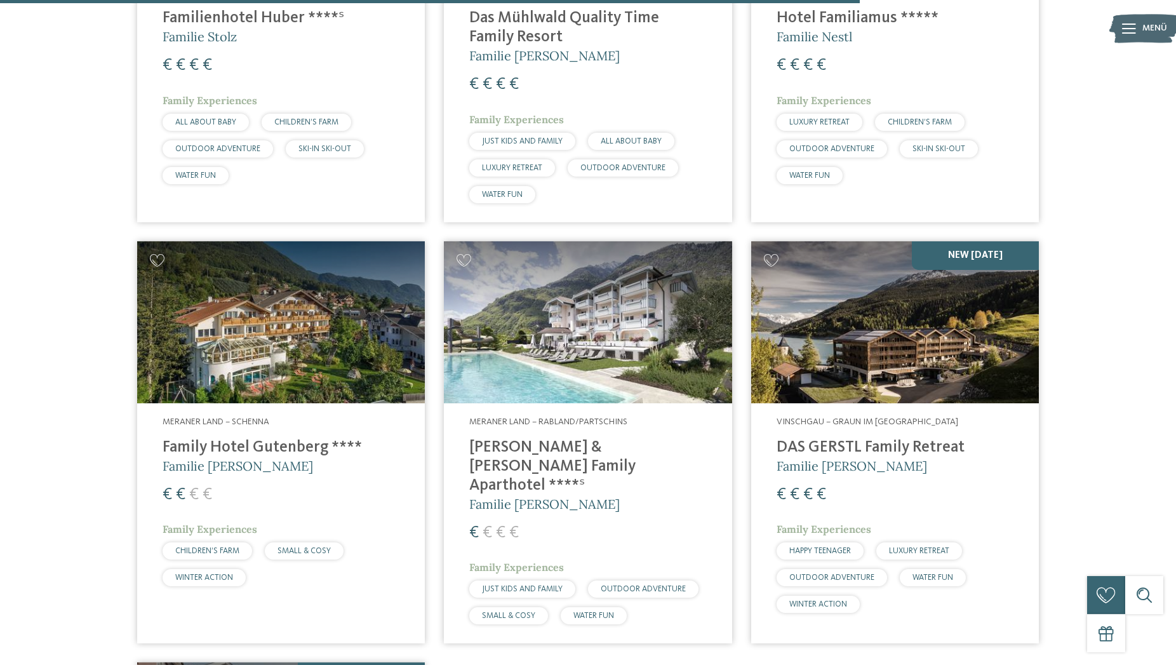
scroll to position [3202, 0]
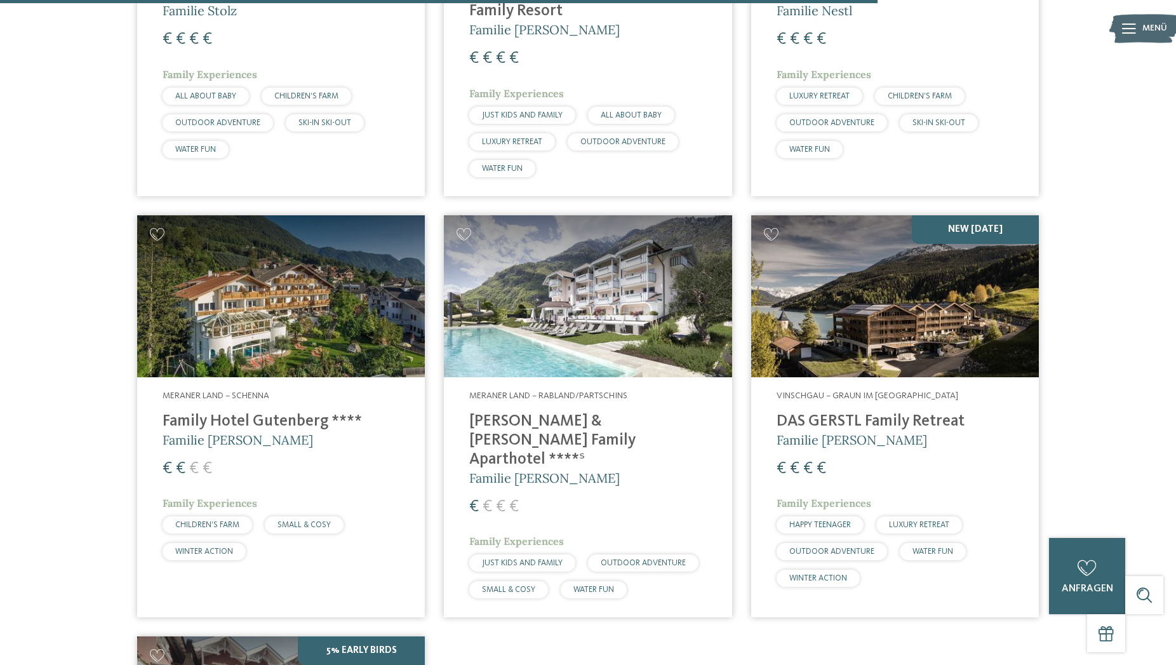
click at [598, 412] on h4 "Heidi & Edith Family Aparthotel ****ˢ" at bounding box center [587, 440] width 237 height 57
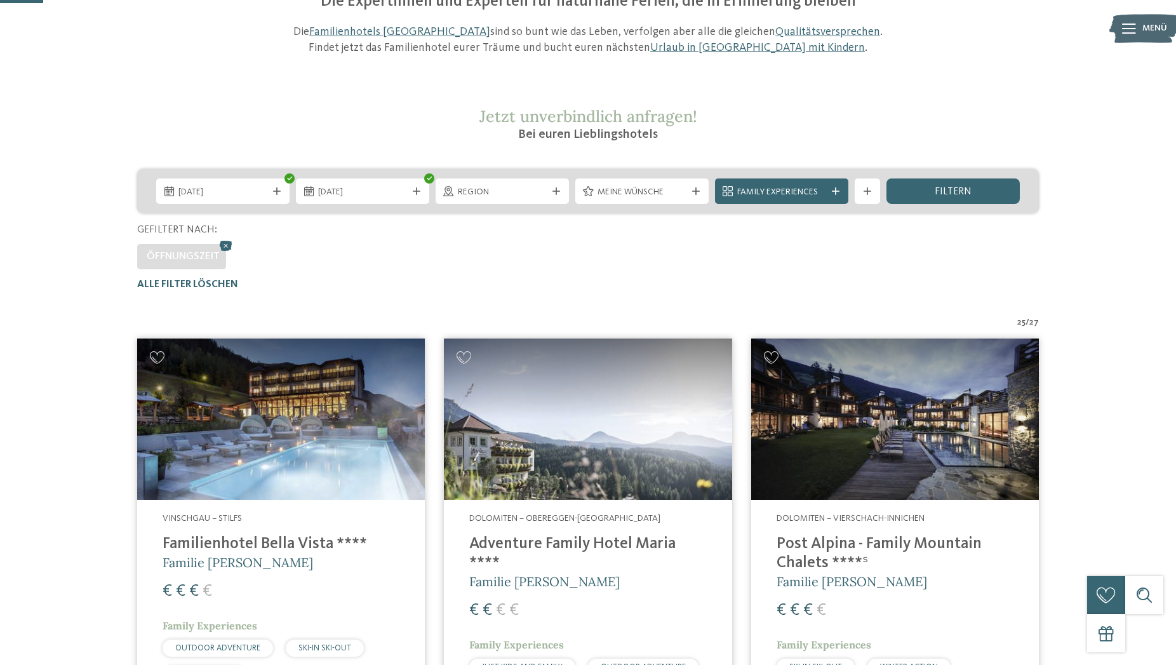
scroll to position [0, 0]
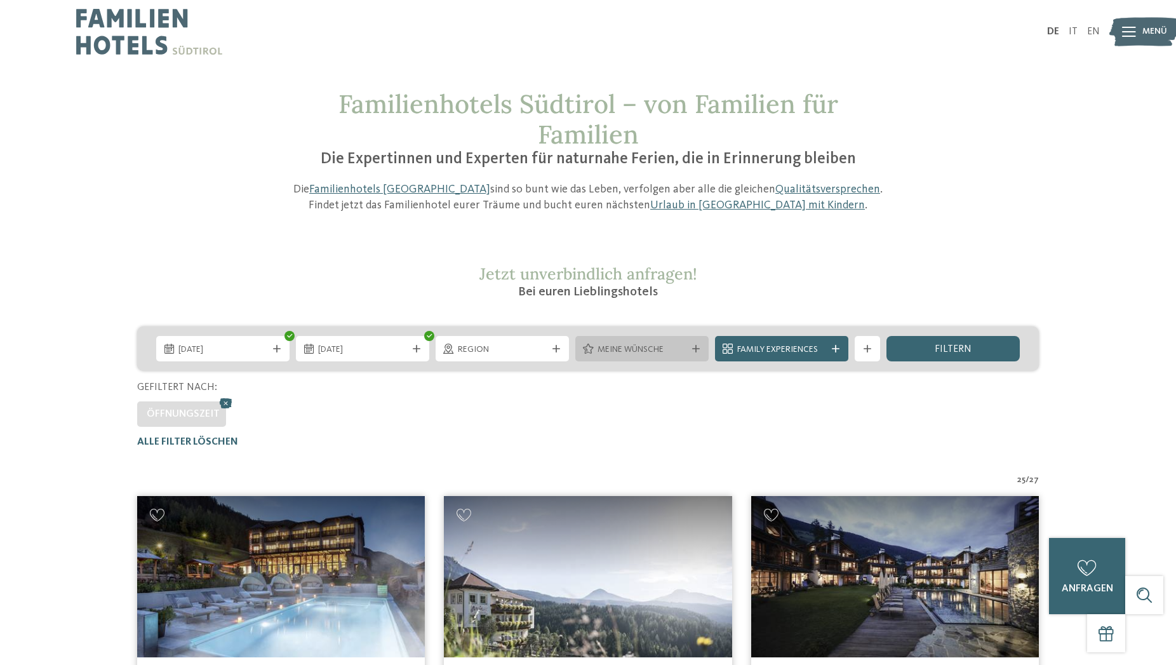
click at [640, 347] on span "Meine Wünsche" at bounding box center [642, 350] width 89 height 13
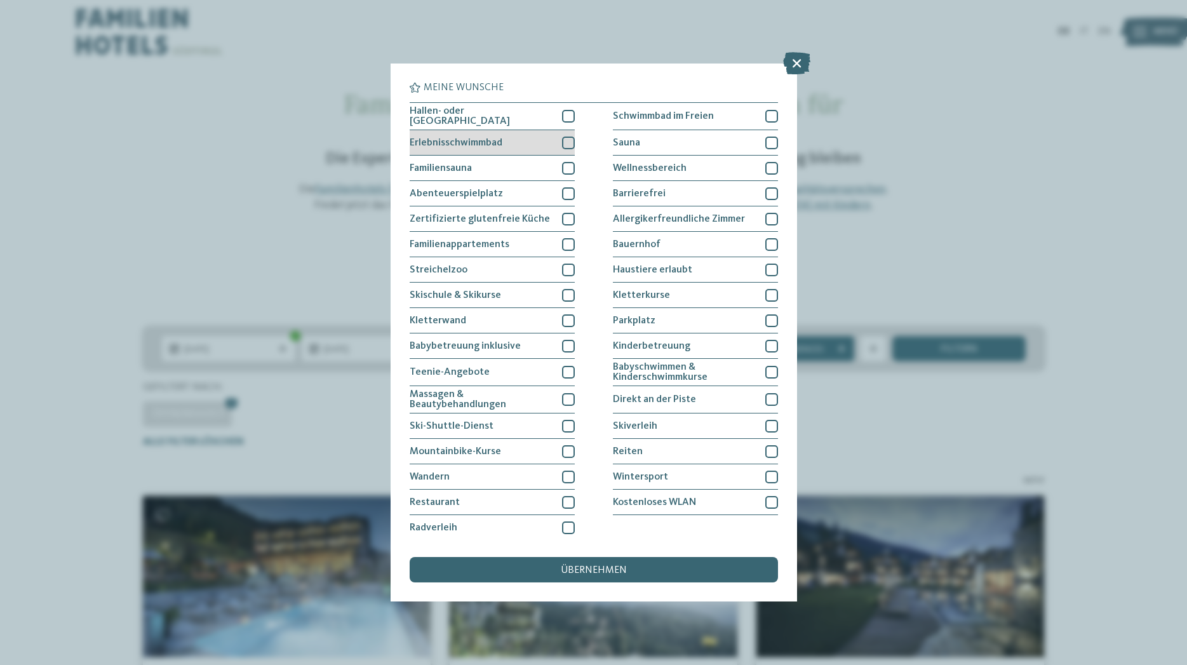
click at [567, 139] on div at bounding box center [568, 143] width 13 height 13
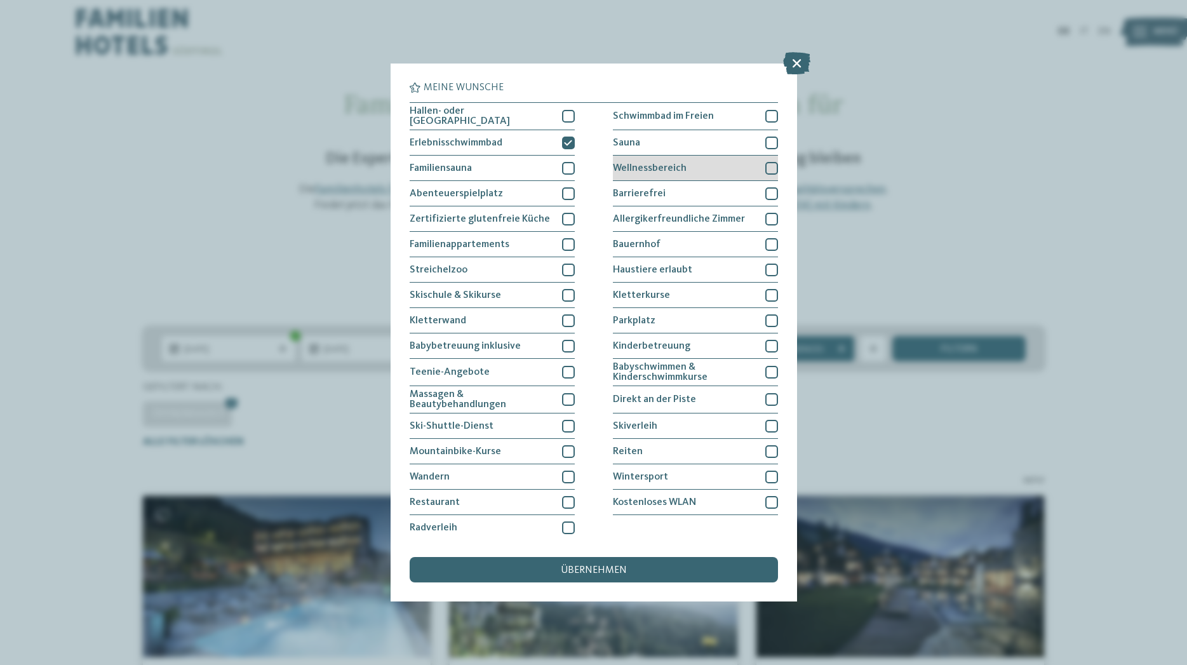
click at [767, 166] on div at bounding box center [771, 168] width 13 height 13
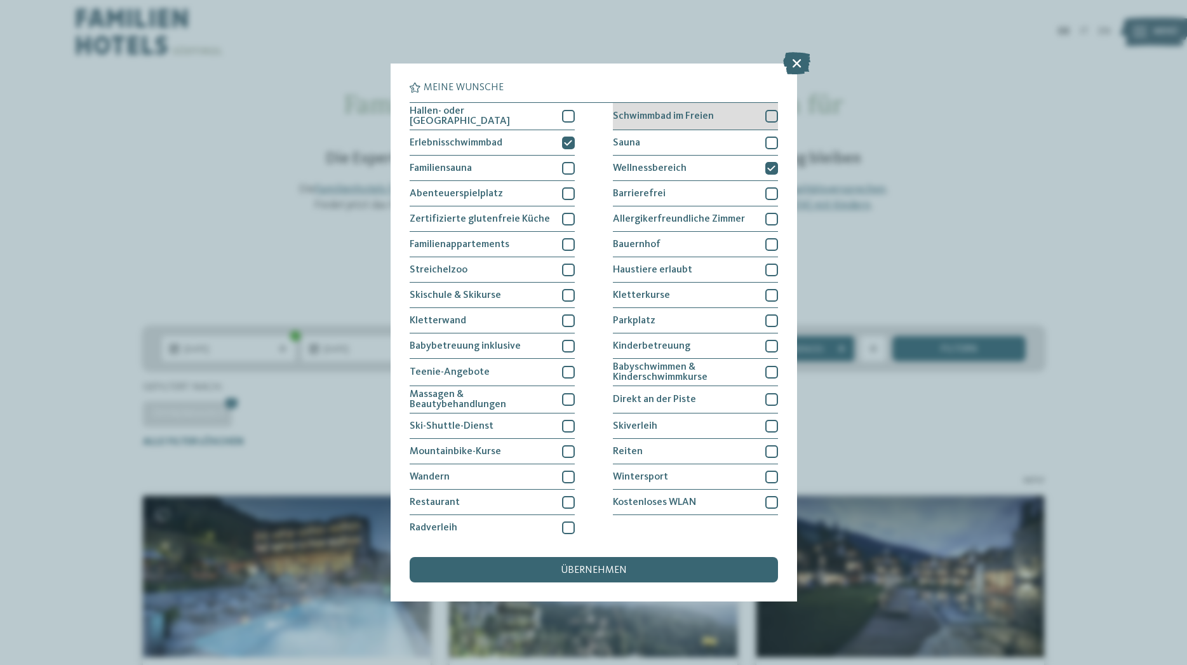
click at [770, 112] on div at bounding box center [771, 116] width 13 height 13
click at [669, 573] on div "übernehmen" at bounding box center [594, 569] width 368 height 25
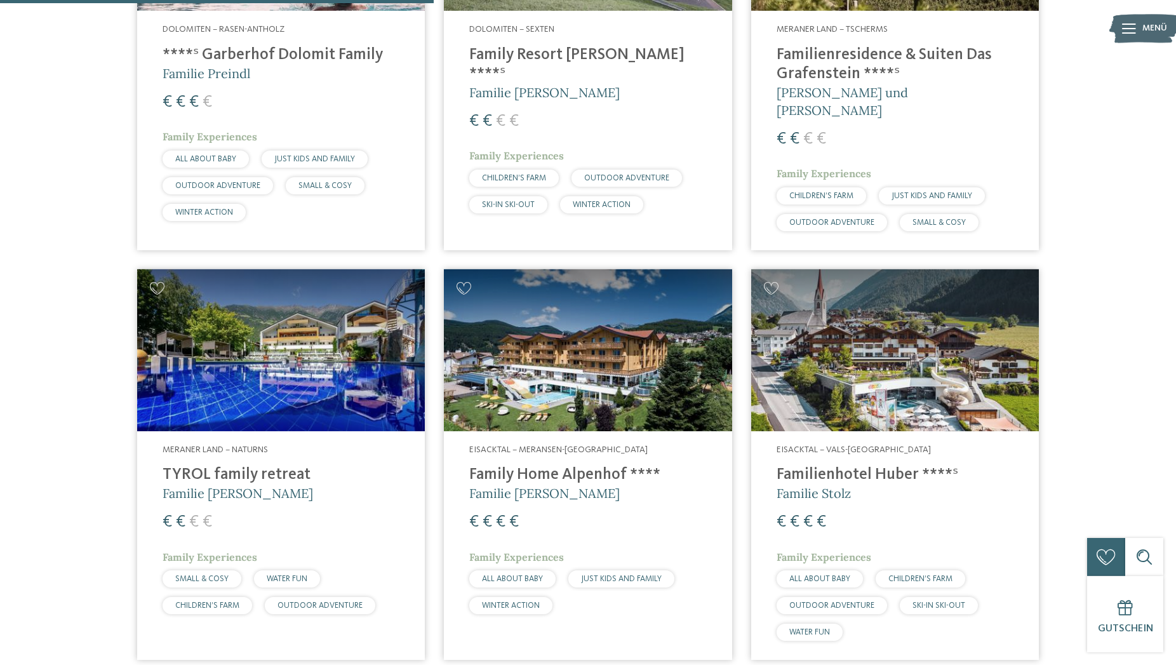
scroll to position [676, 0]
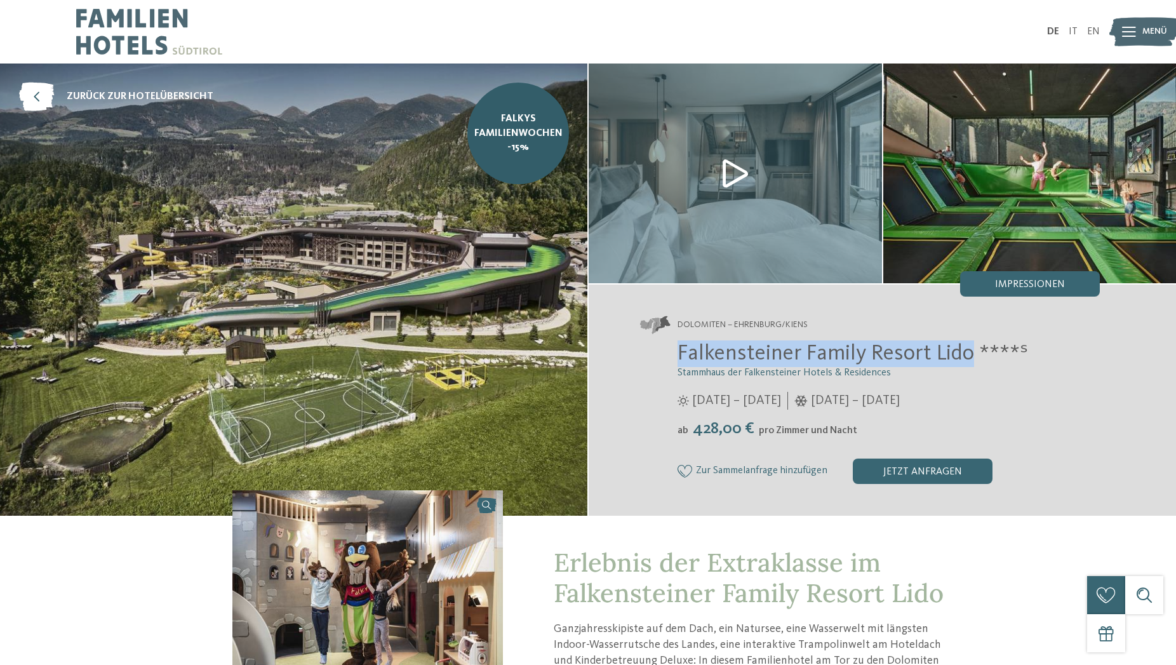
drag, startPoint x: 673, startPoint y: 348, endPoint x: 975, endPoint y: 349, distance: 301.6
click at [975, 349] on div "Falkensteiner Family Resort Lido ****ˢ Stammhaus der Falkensteiner Hotels & Res…" at bounding box center [869, 411] width 460 height 143
copy span "Falkensteiner Family Resort Lido"
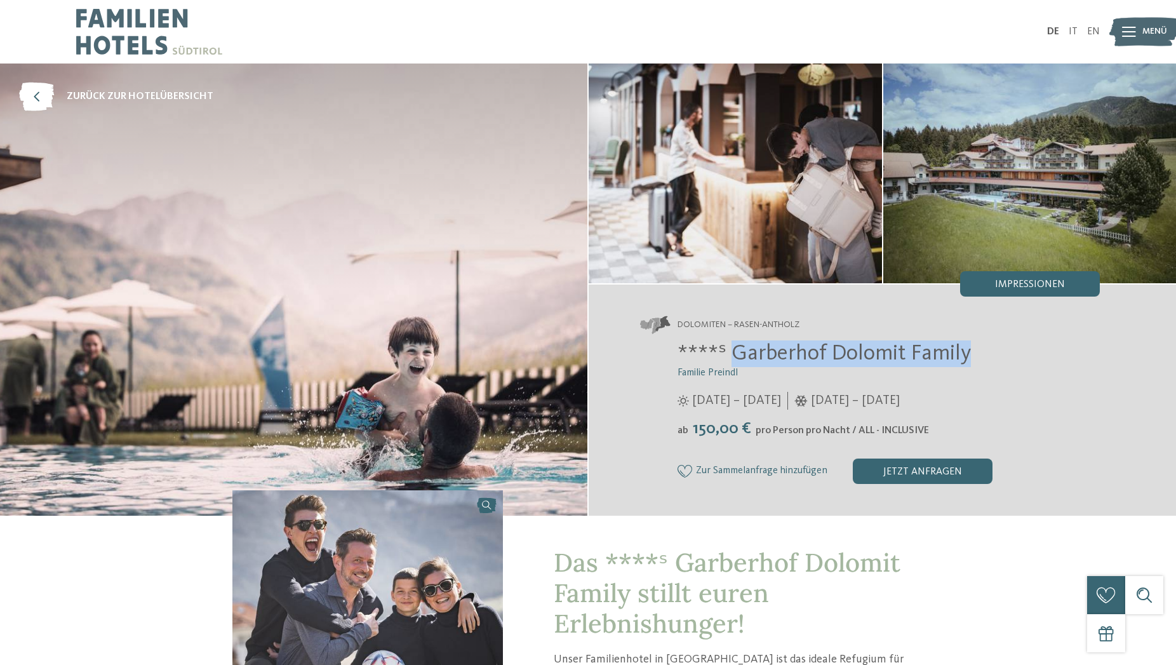
drag, startPoint x: 732, startPoint y: 353, endPoint x: 970, endPoint y: 344, distance: 237.7
click at [970, 344] on h2 "****ˢ Garberhof Dolomit Family" at bounding box center [889, 353] width 422 height 27
copy span "Garberhof Dolomit Family"
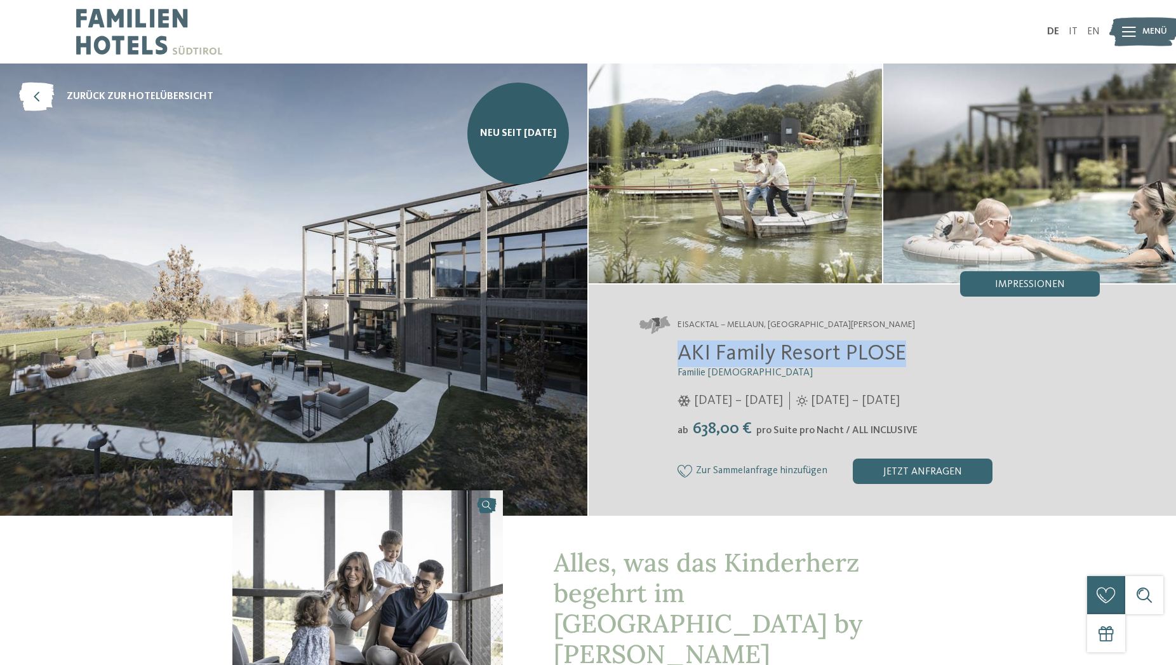
drag, startPoint x: 678, startPoint y: 354, endPoint x: 931, endPoint y: 349, distance: 252.8
click at [931, 349] on h2 "AKI Family Resort PLOSE" at bounding box center [889, 353] width 422 height 27
copy span "AKI Family Resort PLOSE"
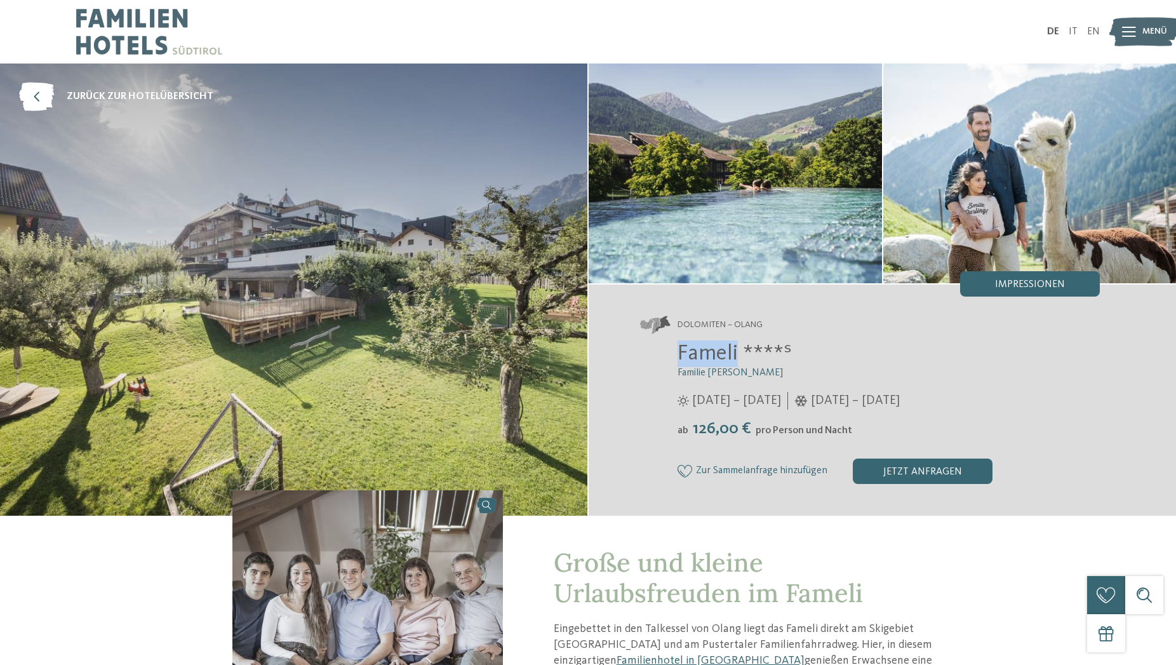
drag, startPoint x: 673, startPoint y: 352, endPoint x: 738, endPoint y: 351, distance: 64.8
click at [738, 351] on div "Fameli ****ˢ Familie Gasser 28.05. – 02.11.2025 05.12.2025 – 12.04.2026 ab" at bounding box center [869, 411] width 460 height 143
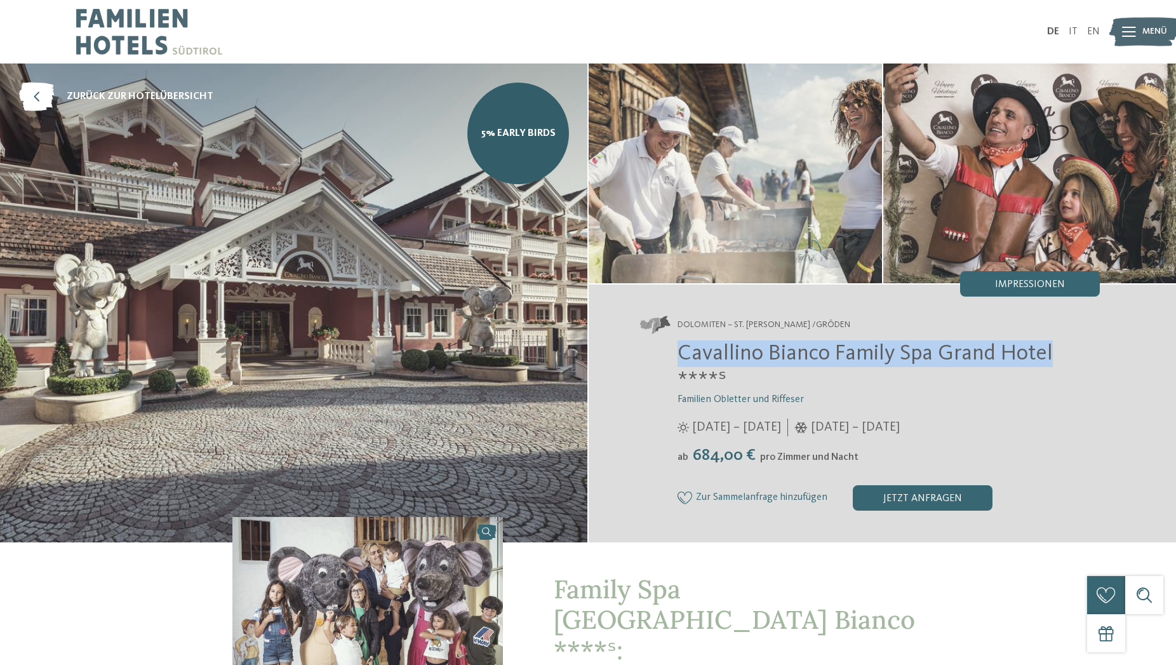
drag, startPoint x: 681, startPoint y: 352, endPoint x: 1053, endPoint y: 350, distance: 372.1
click at [1053, 350] on h2 "Cavallino Bianco Family Spa Grand Hotel ****ˢ" at bounding box center [889, 366] width 422 height 53
copy span "Cavallino Bianco Family Spa [GEOGRAPHIC_DATA]"
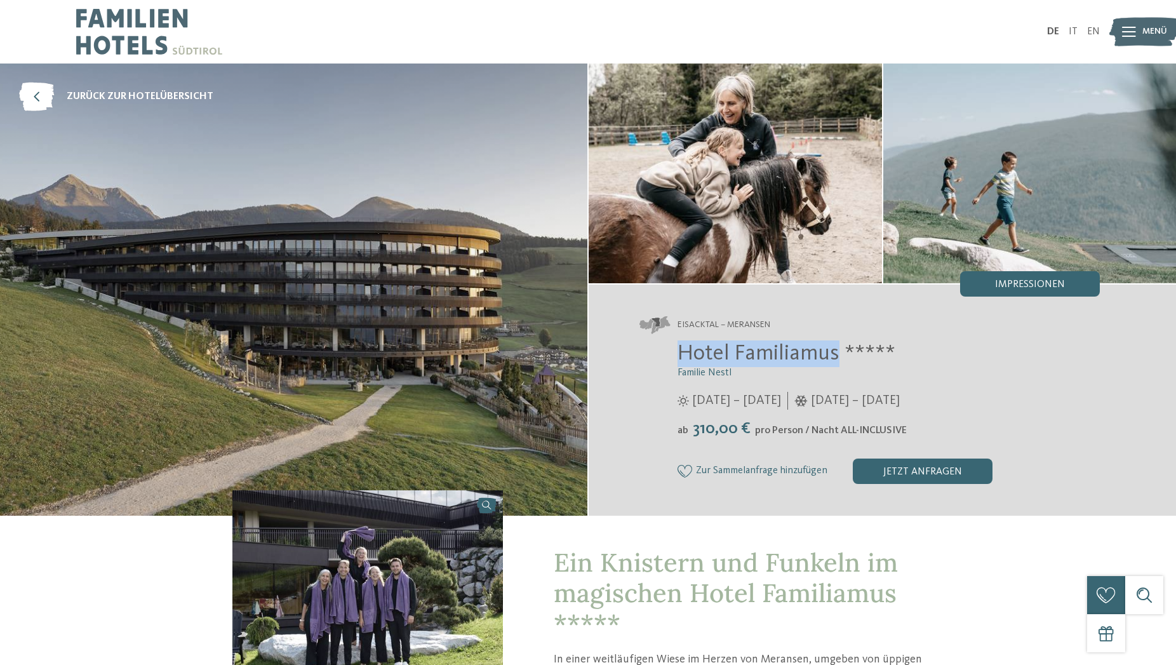
drag, startPoint x: 676, startPoint y: 355, endPoint x: 836, endPoint y: 354, distance: 160.0
click at [836, 354] on div "Hotel Familiamus ***** Familie Nestl [DATE] – [DATE] [DATE] – [DATE] ab" at bounding box center [869, 411] width 460 height 143
copy span "Hotel Familiamus"
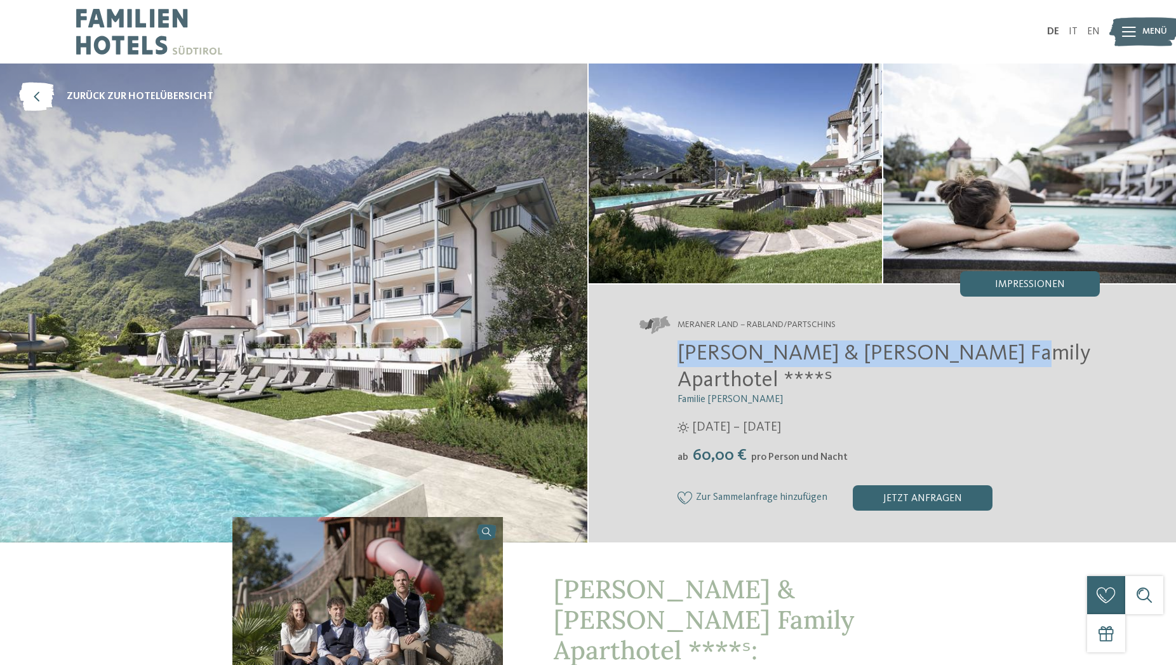
drag, startPoint x: 673, startPoint y: 352, endPoint x: 971, endPoint y: 356, distance: 297.9
click at [971, 356] on div "Heidi & Edith Family Aparthotel ****ˢ Familie Klotzner 12.04. – 09.11.2025 ab" at bounding box center [869, 425] width 460 height 170
copy span "Heidi & Edith Family Aparthotel"
